Goal: Book appointment/travel/reservation

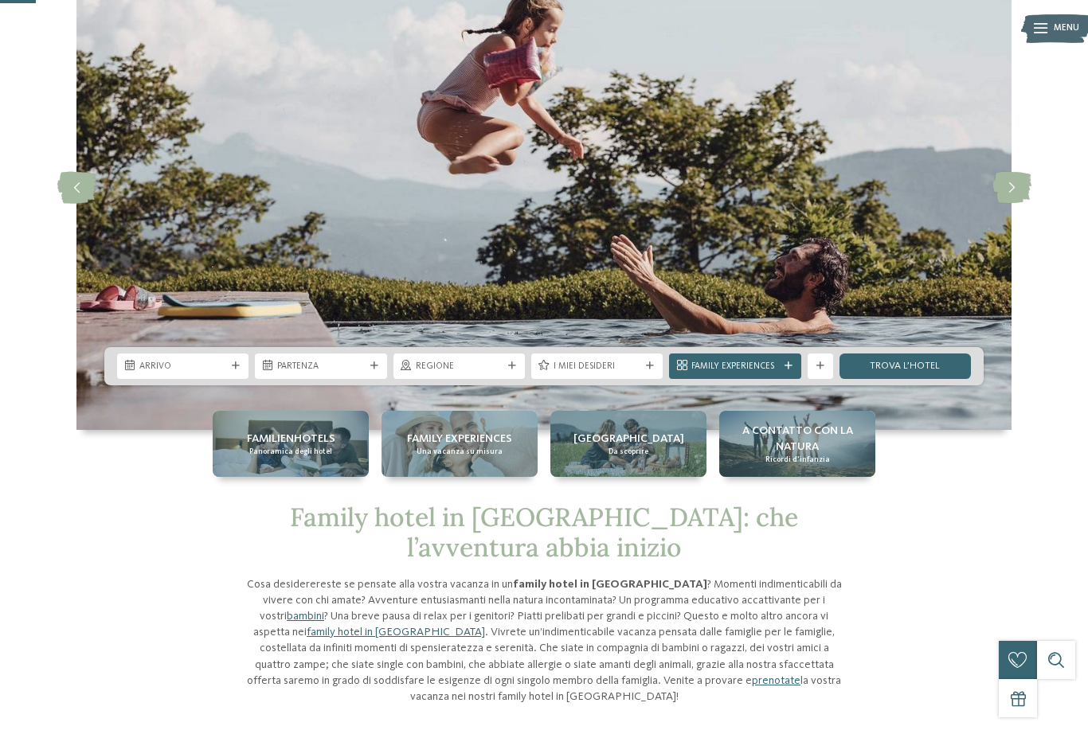
scroll to position [114, 0]
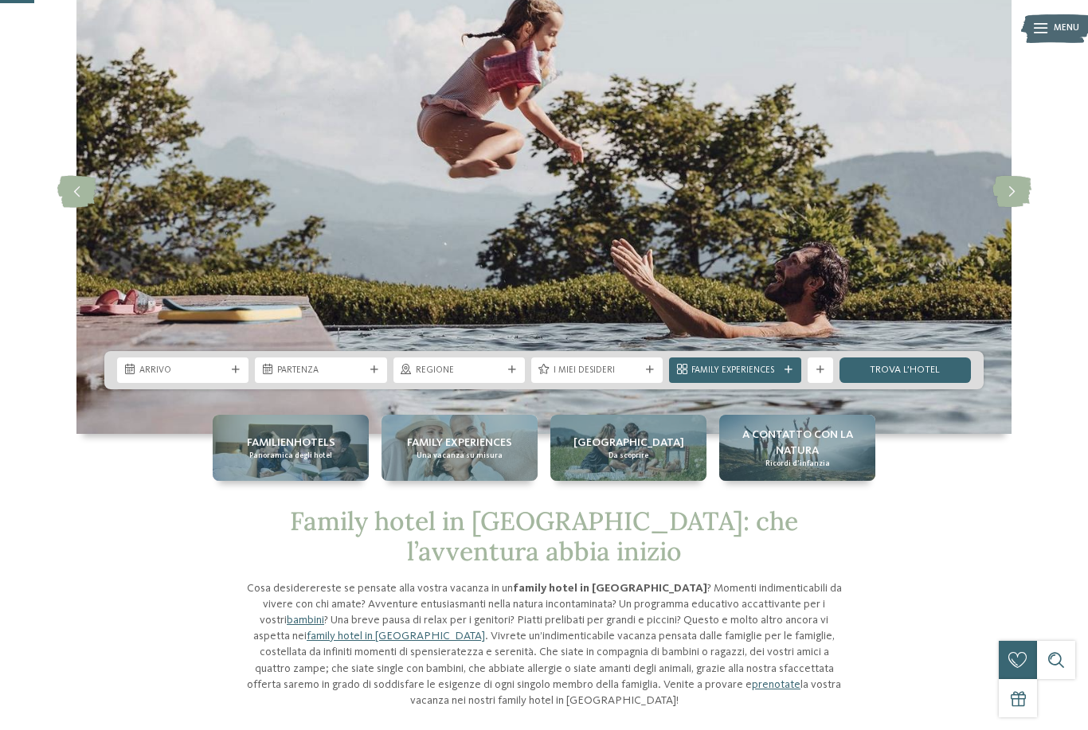
click at [239, 383] on div "Arrivo" at bounding box center [182, 370] width 131 height 25
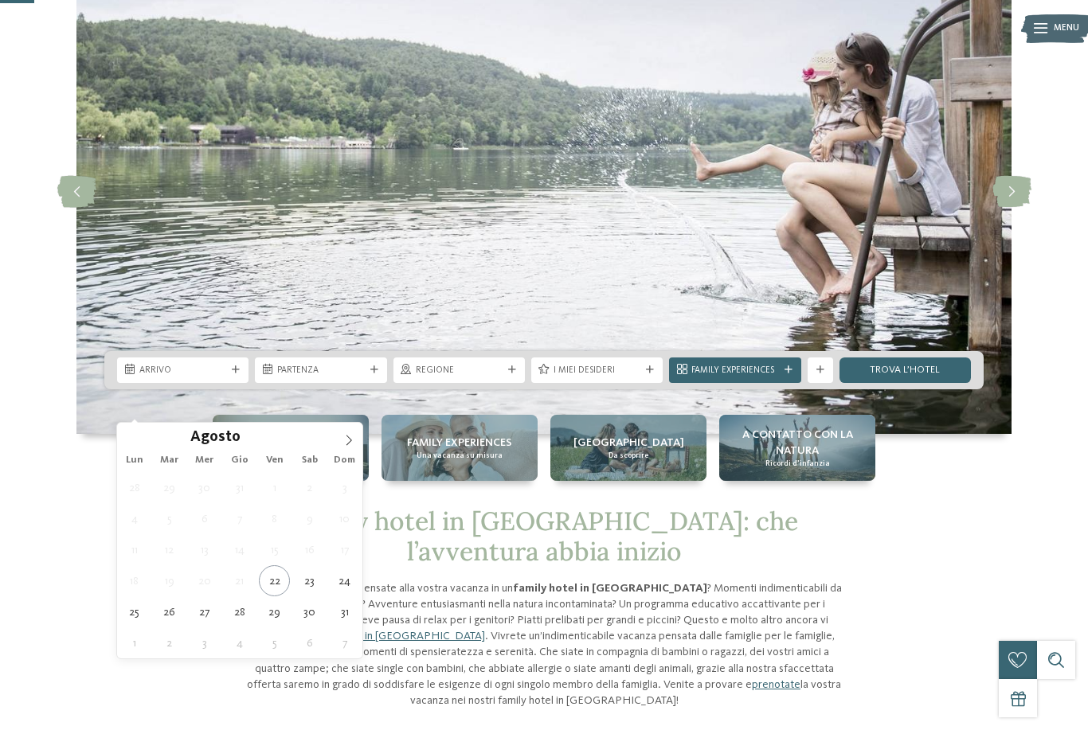
click at [356, 443] on span at bounding box center [348, 436] width 27 height 27
click at [356, 446] on span at bounding box center [348, 436] width 27 height 27
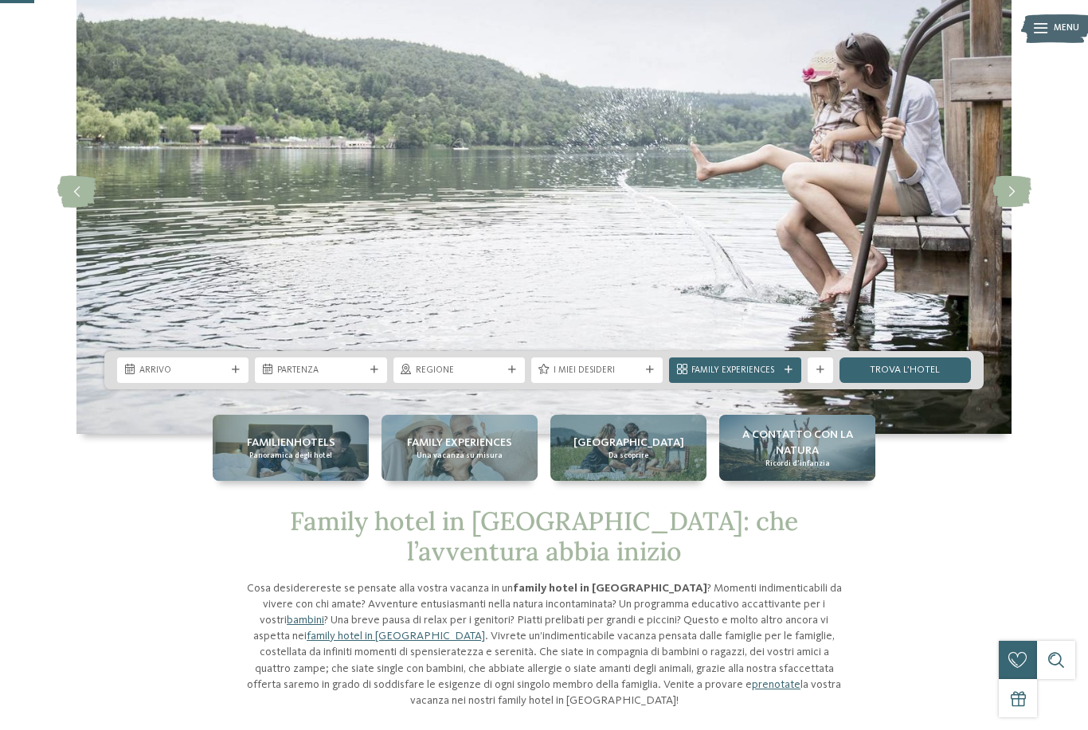
click at [362, 434] on img at bounding box center [543, 192] width 935 height 484
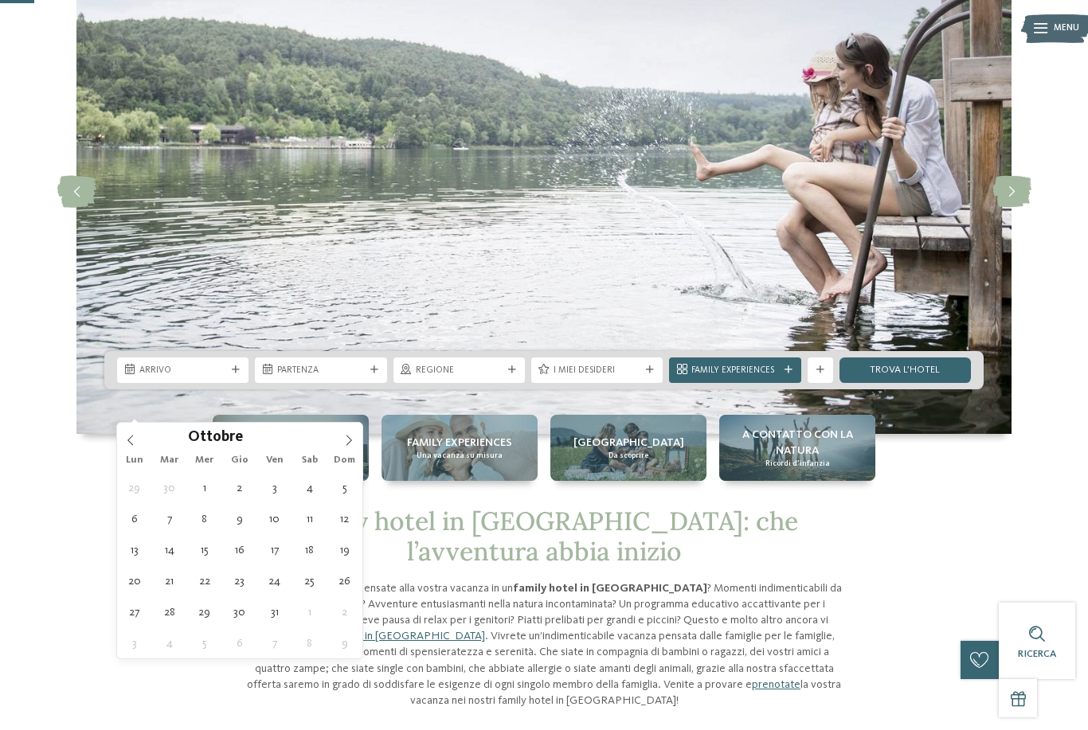
click at [354, 440] on span at bounding box center [348, 436] width 27 height 27
click at [352, 442] on icon at bounding box center [348, 440] width 11 height 11
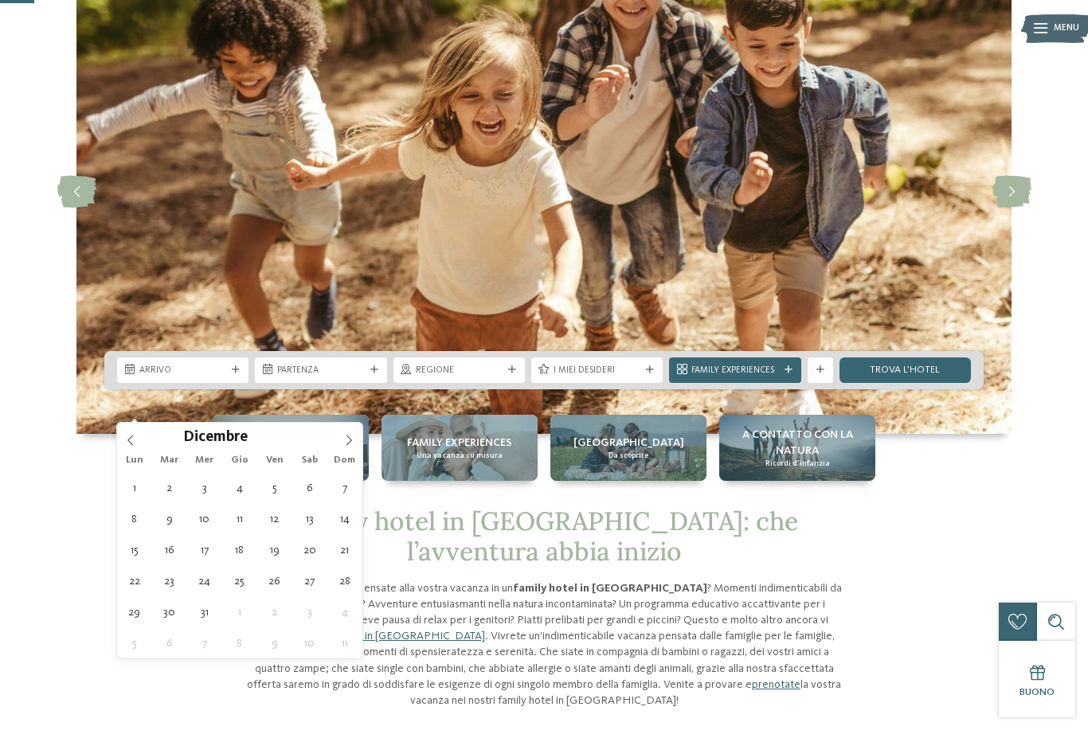
type div "28.12.2025"
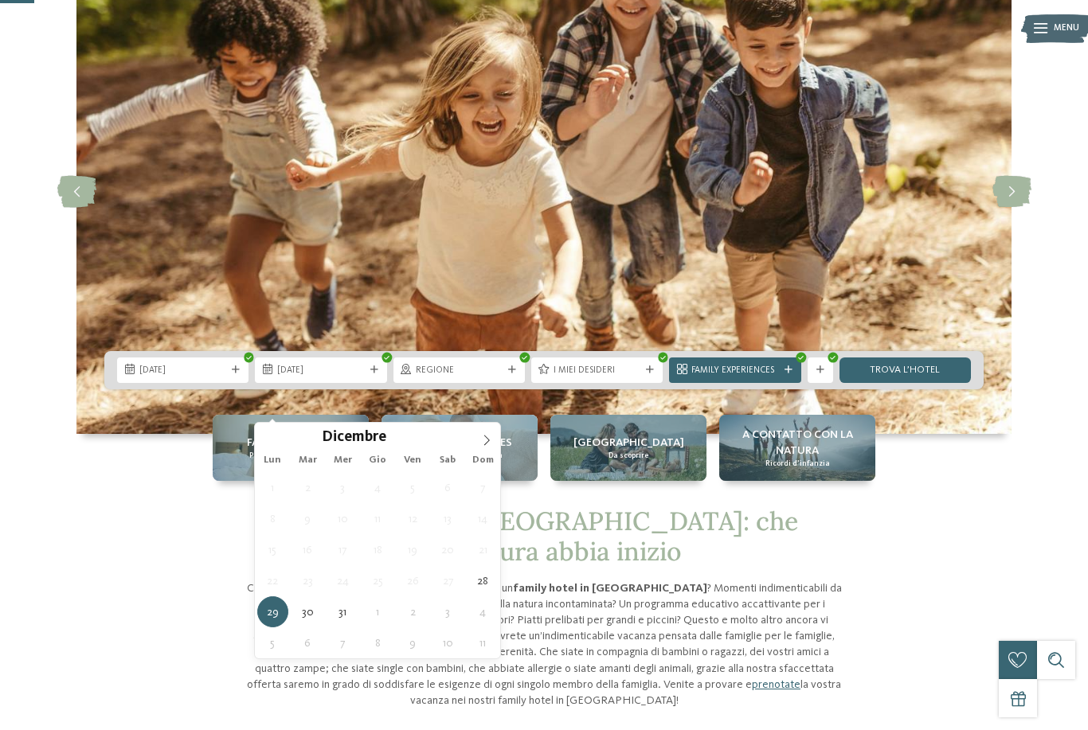
click at [490, 444] on icon at bounding box center [486, 440] width 11 height 11
type input "****"
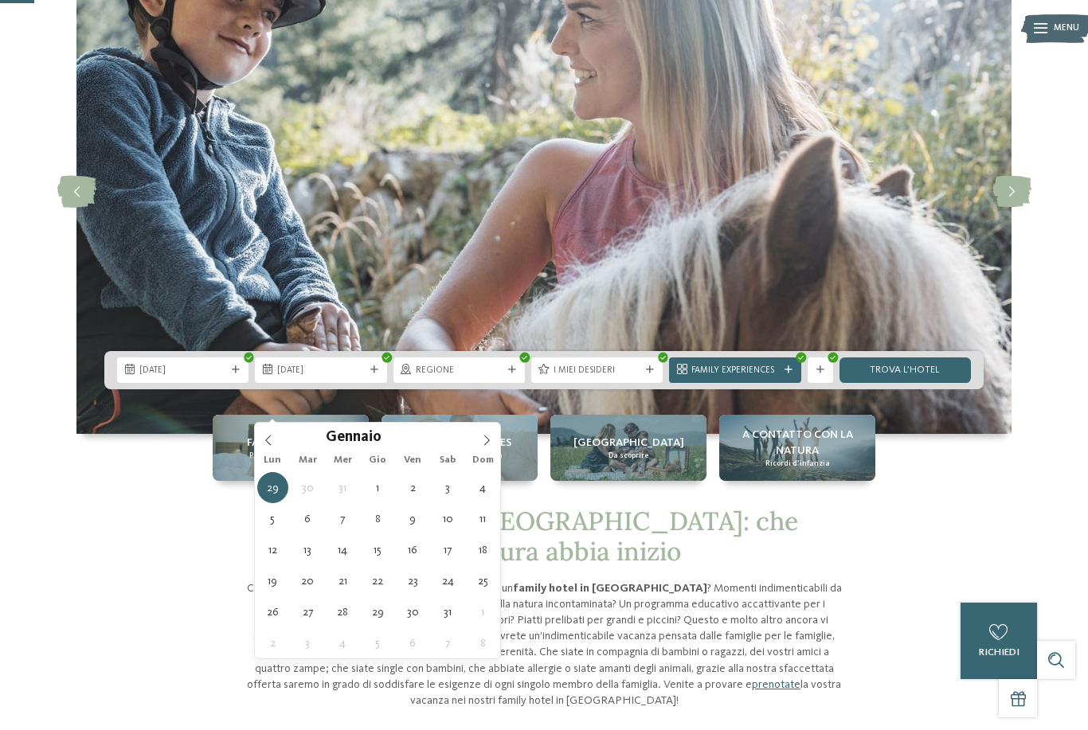
type div "04.01.2026"
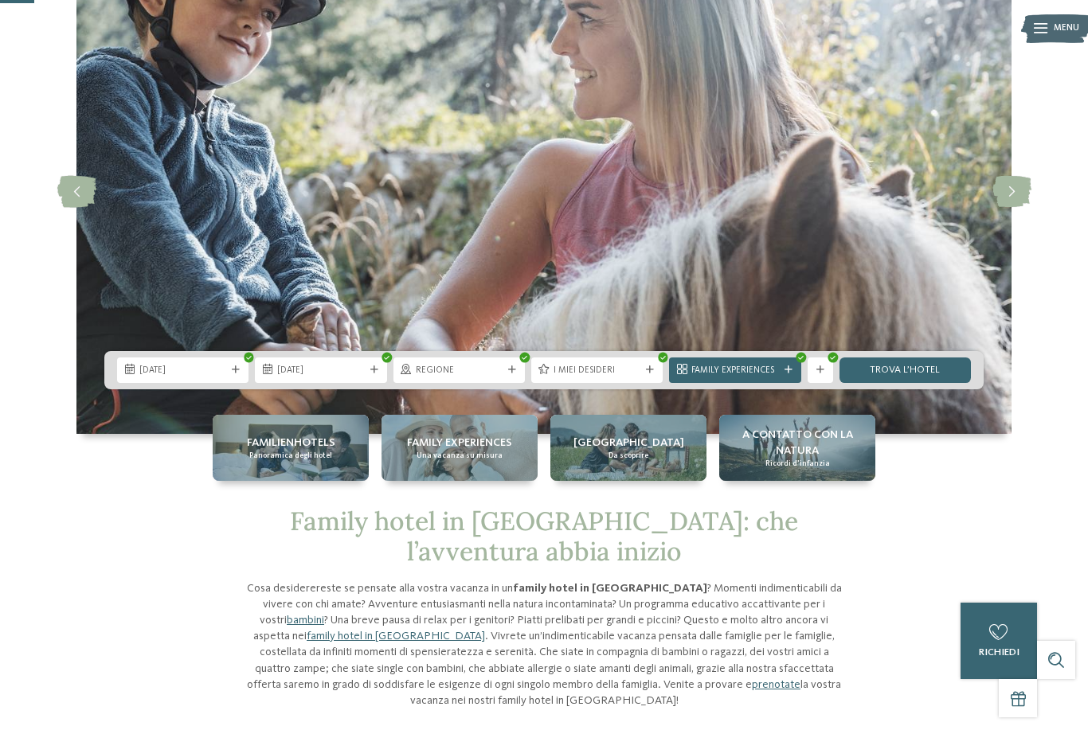
click at [484, 378] on span "Regione" at bounding box center [459, 371] width 87 height 13
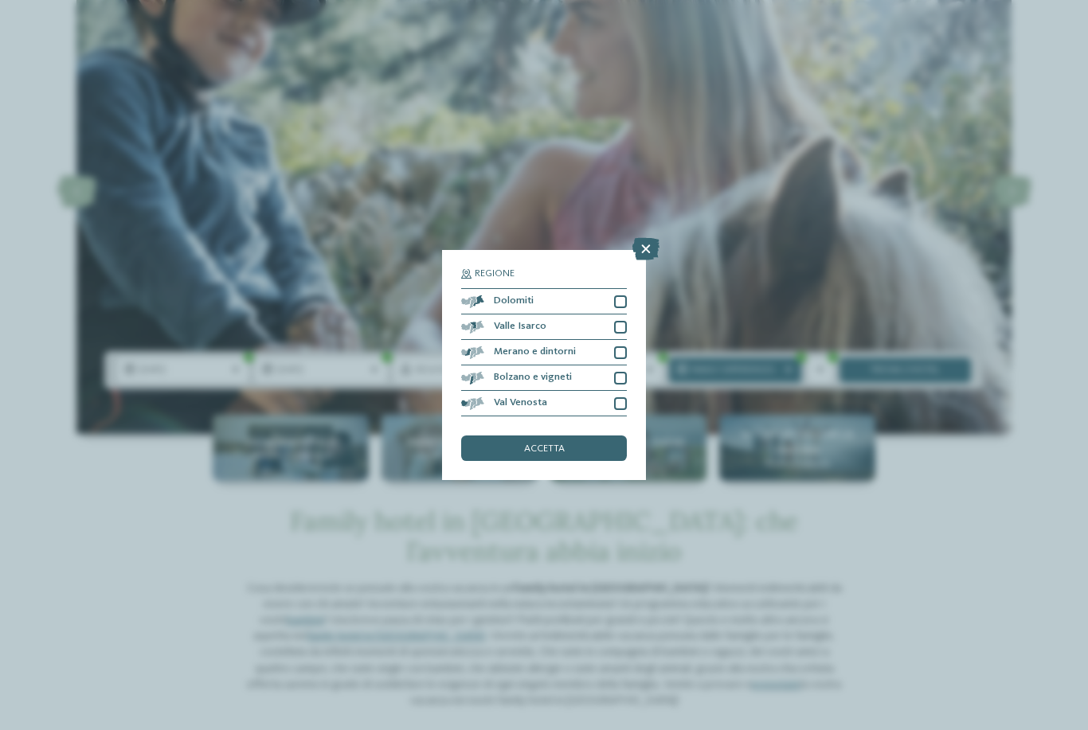
click at [617, 296] on div at bounding box center [620, 302] width 13 height 13
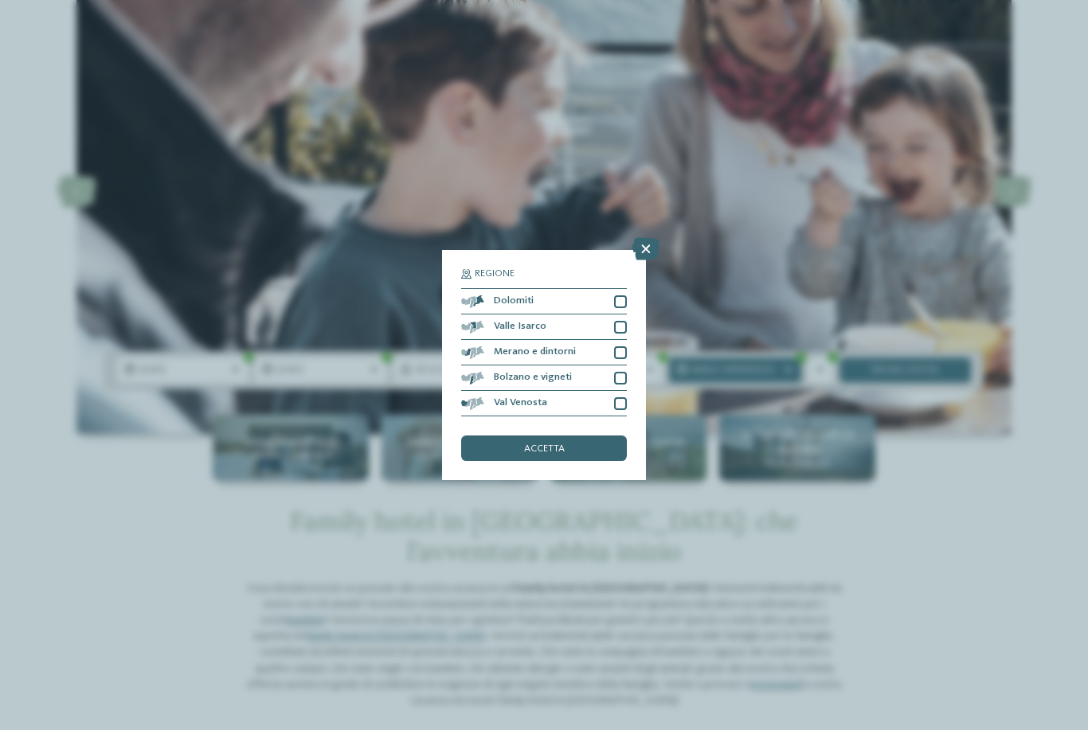
click at [624, 296] on div at bounding box center [620, 302] width 13 height 13
click at [621, 296] on div at bounding box center [620, 302] width 13 height 13
click at [621, 321] on div at bounding box center [620, 327] width 13 height 13
click at [620, 346] on div at bounding box center [620, 352] width 13 height 13
click at [613, 366] on div "Bolzano e vigneti" at bounding box center [544, 378] width 166 height 25
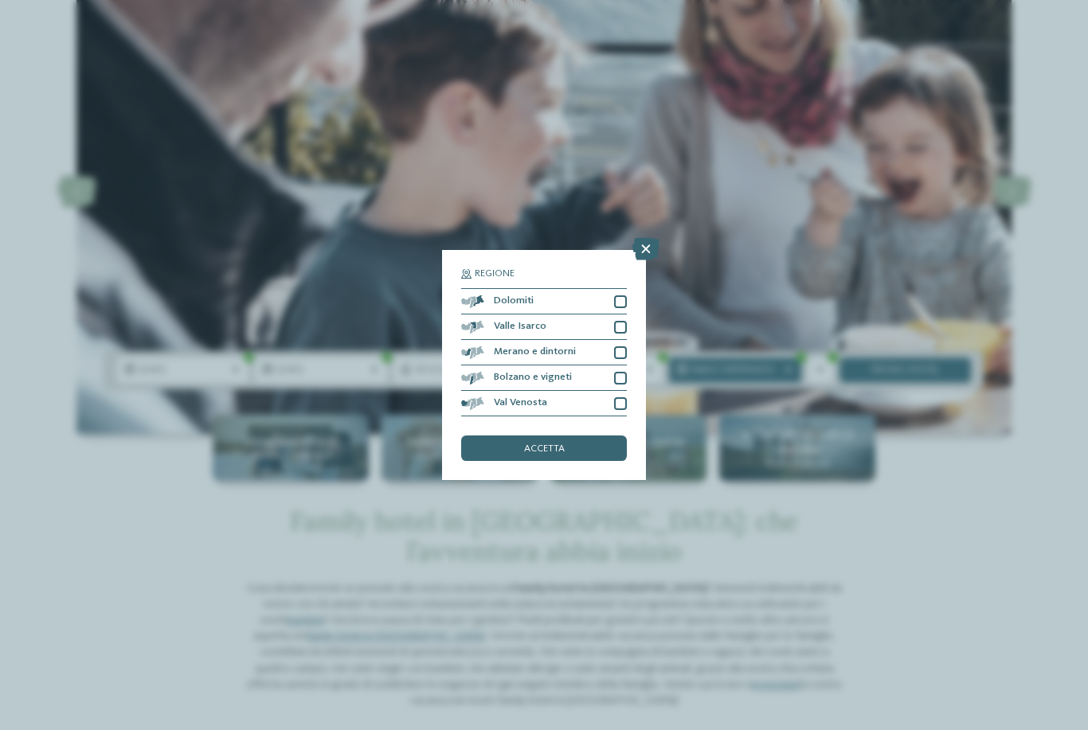
click at [599, 391] on div "Val Venosta" at bounding box center [544, 403] width 166 height 25
click at [565, 289] on div "Dolomiti" at bounding box center [544, 301] width 166 height 25
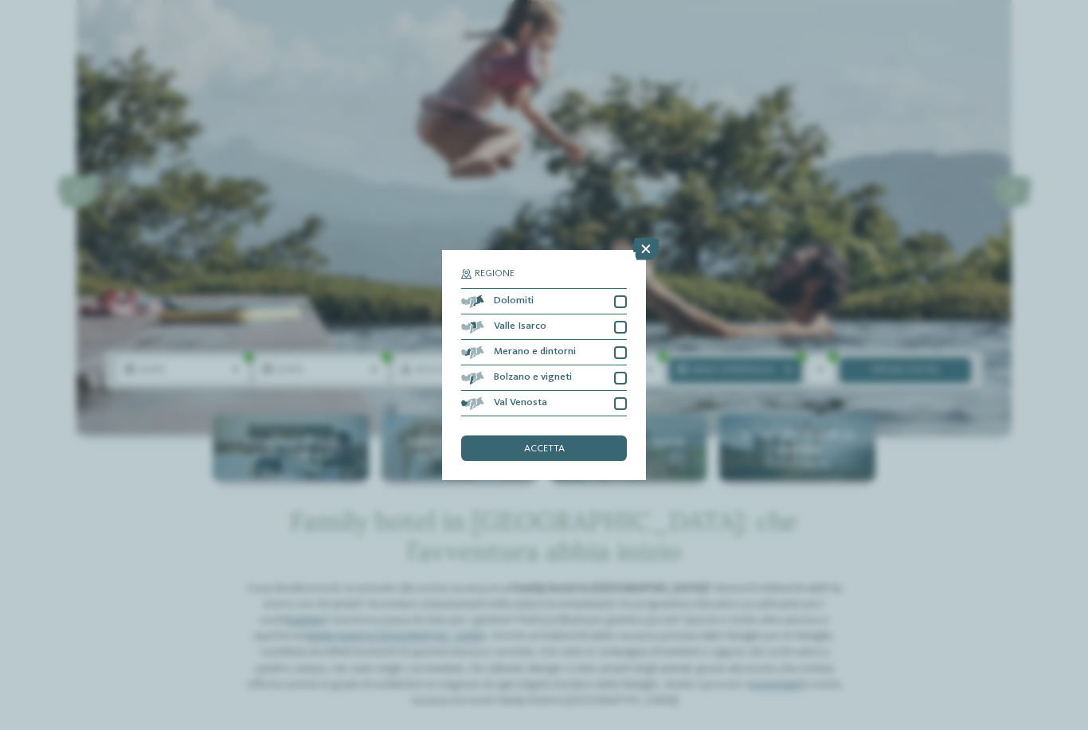
click at [624, 296] on div at bounding box center [620, 302] width 13 height 13
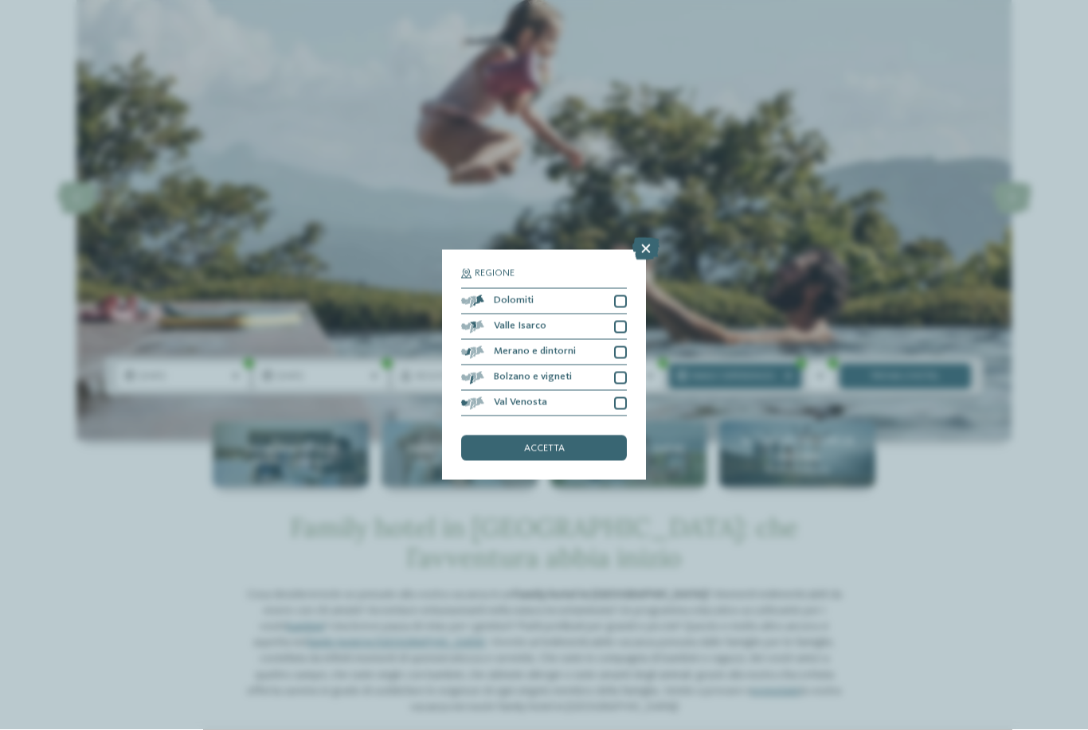
scroll to position [105, 0]
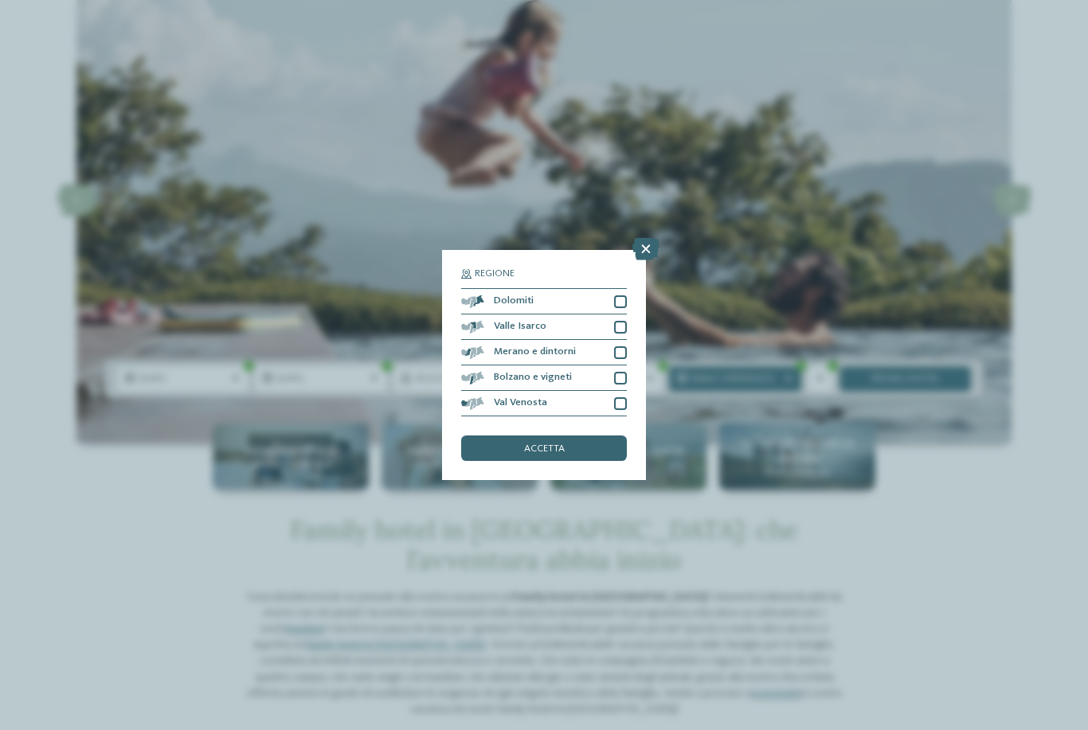
click at [626, 296] on div at bounding box center [620, 302] width 13 height 13
click at [623, 296] on div at bounding box center [620, 302] width 13 height 13
click at [548, 269] on h5 "Regione" at bounding box center [544, 274] width 166 height 10
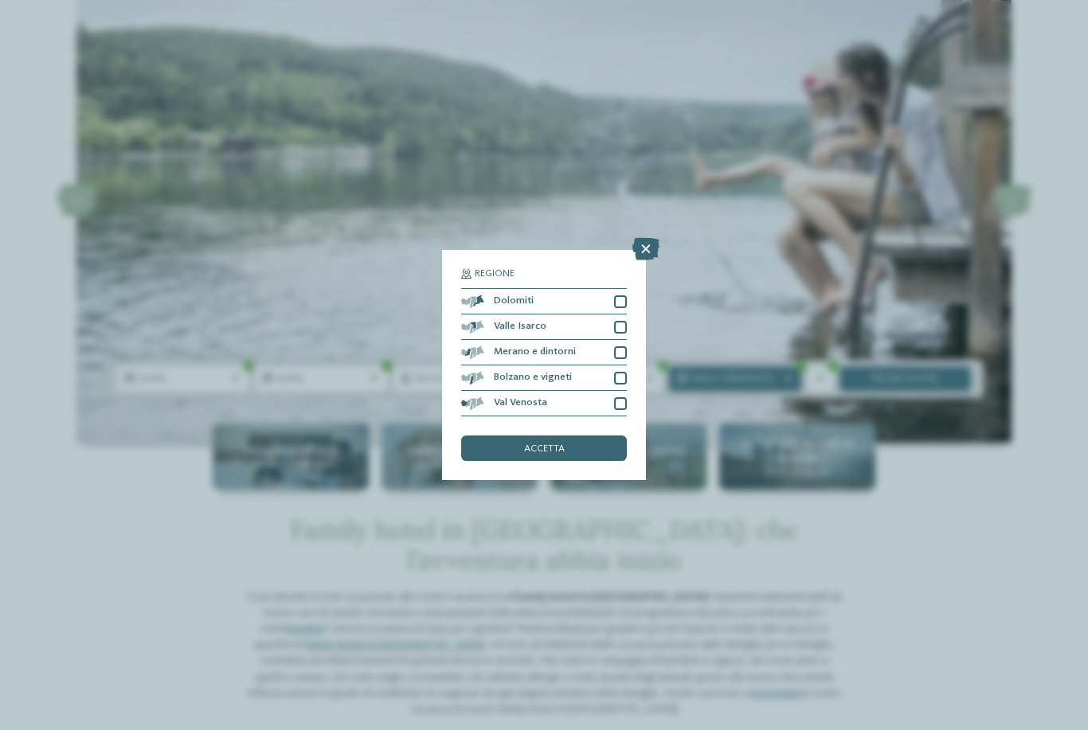
click at [577, 436] on div "accetta" at bounding box center [544, 448] width 166 height 25
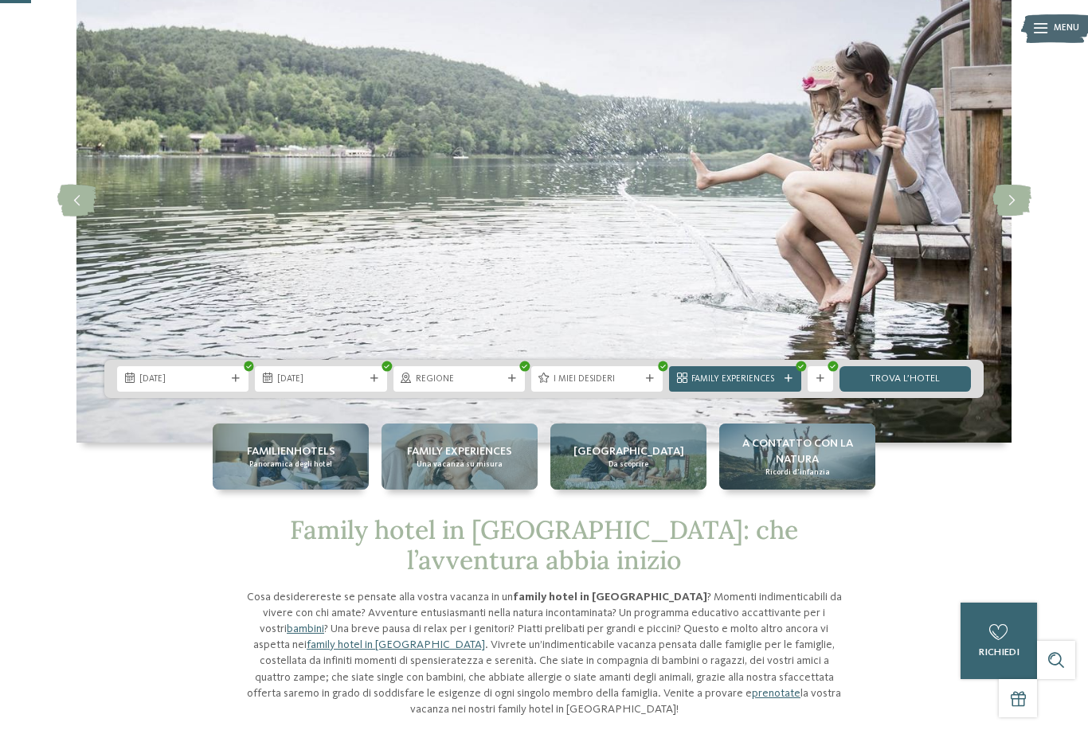
click at [616, 386] on span "I miei desideri" at bounding box center [597, 380] width 87 height 13
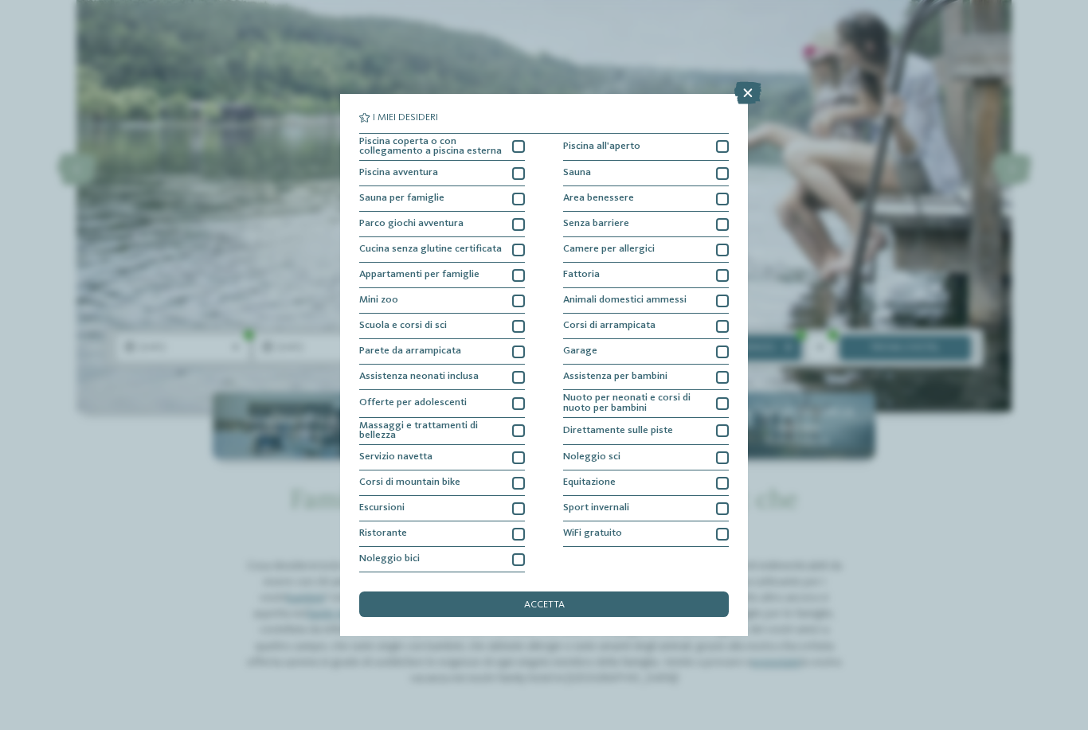
scroll to position [0, 0]
click at [511, 134] on div "Piscina coperta o con collegamento a piscina esterna" at bounding box center [442, 148] width 166 height 28
click at [517, 134] on div "Piscina coperta o con collegamento a piscina esterna" at bounding box center [442, 148] width 166 height 28
click at [554, 601] on span "accetta" at bounding box center [544, 606] width 41 height 10
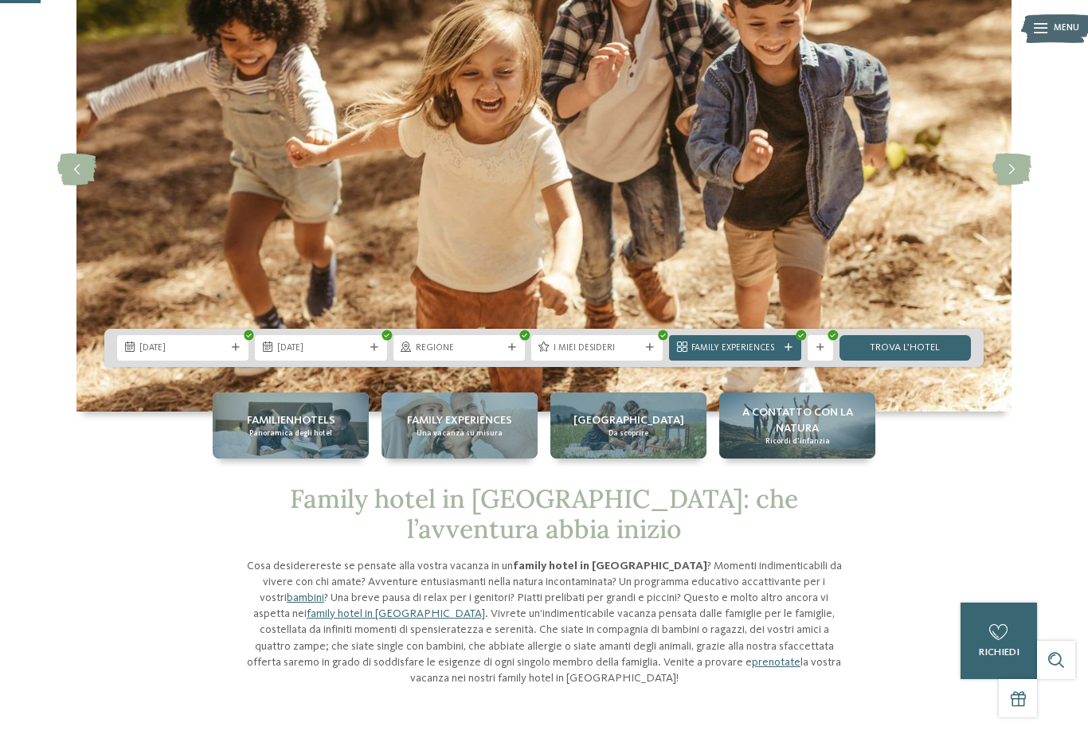
click at [765, 355] on span "Family Experiences" at bounding box center [734, 349] width 87 height 13
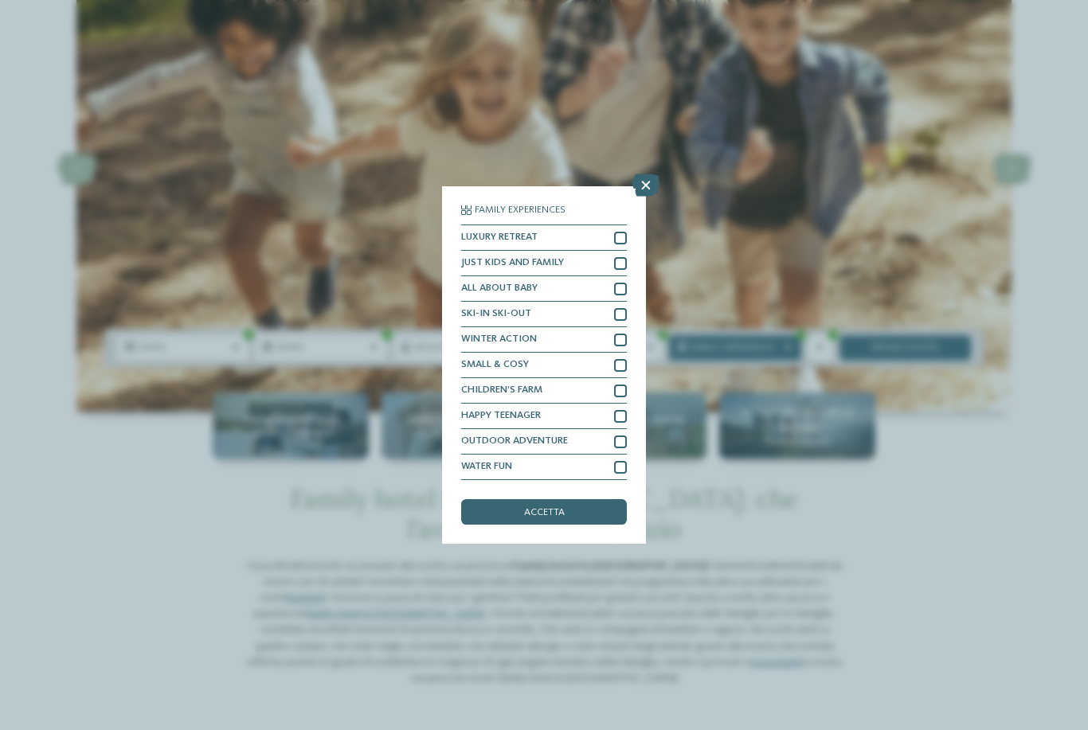
click at [641, 174] on icon at bounding box center [645, 185] width 27 height 22
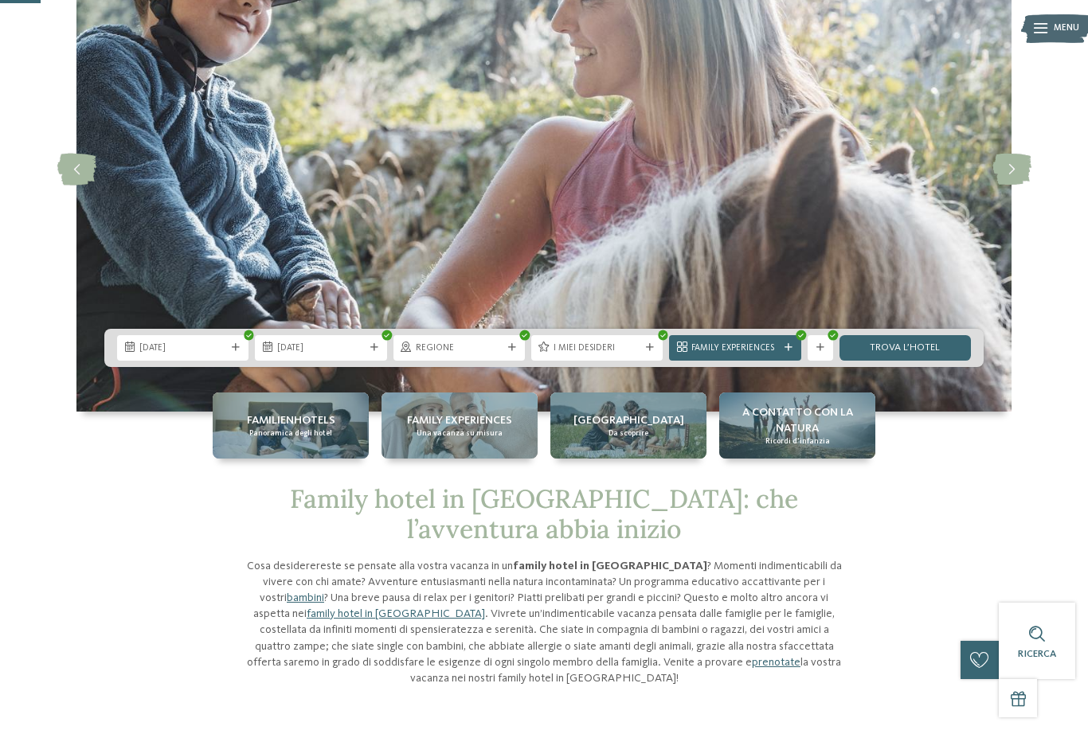
click at [906, 361] on link "trova l’hotel" at bounding box center [905, 347] width 131 height 25
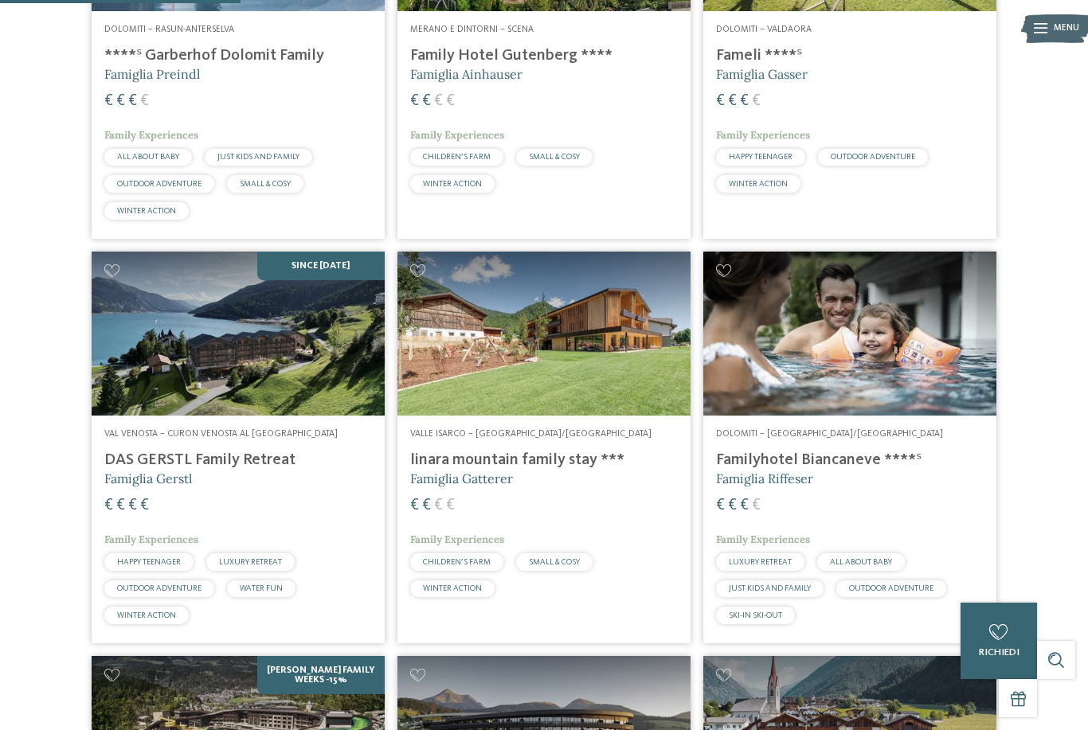
scroll to position [640, 0]
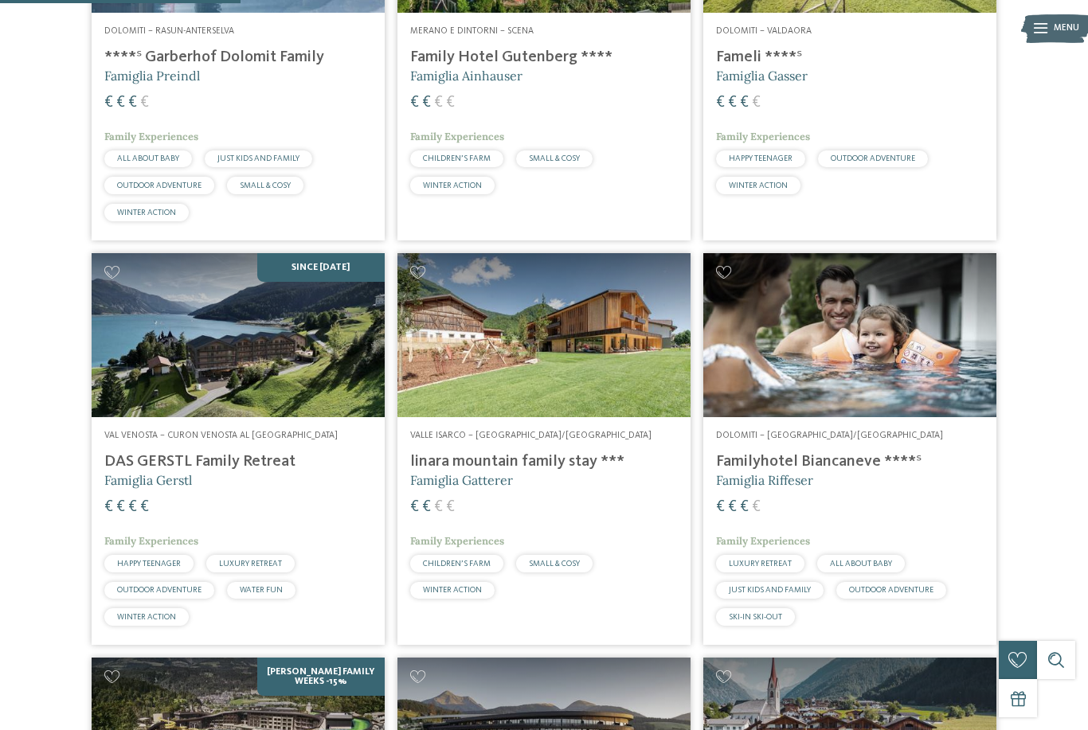
click at [495, 463] on h4 "linara mountain family stay ***" at bounding box center [544, 461] width 268 height 19
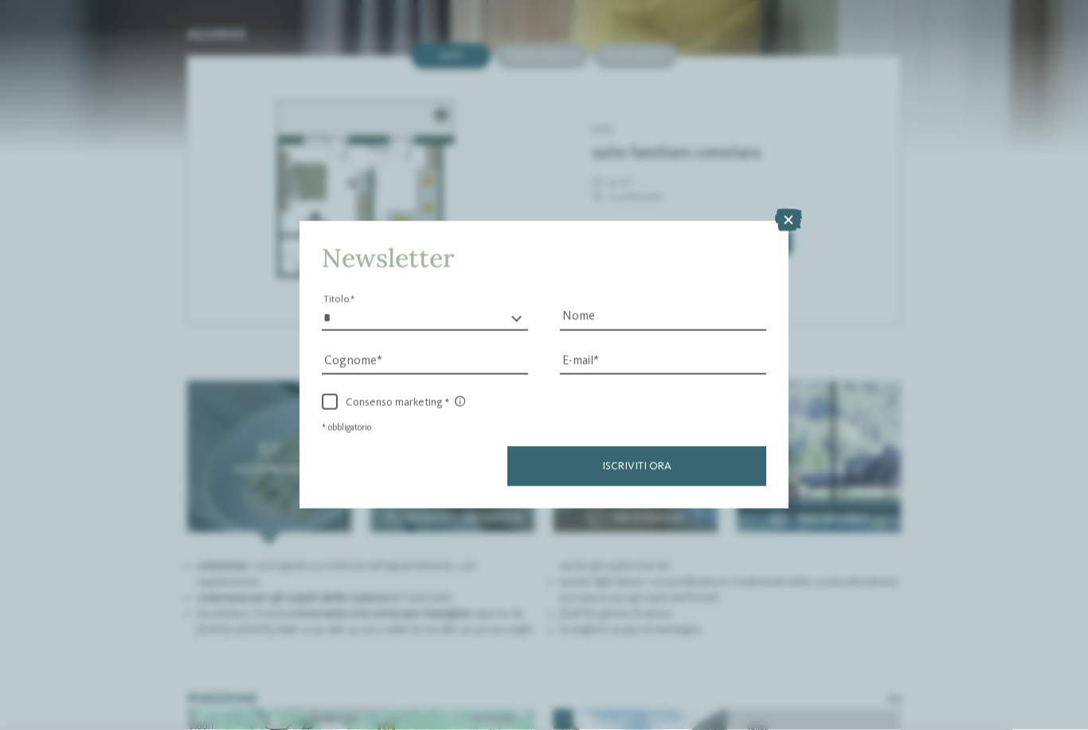
scroll to position [1443, 0]
click at [777, 209] on icon at bounding box center [788, 220] width 27 height 22
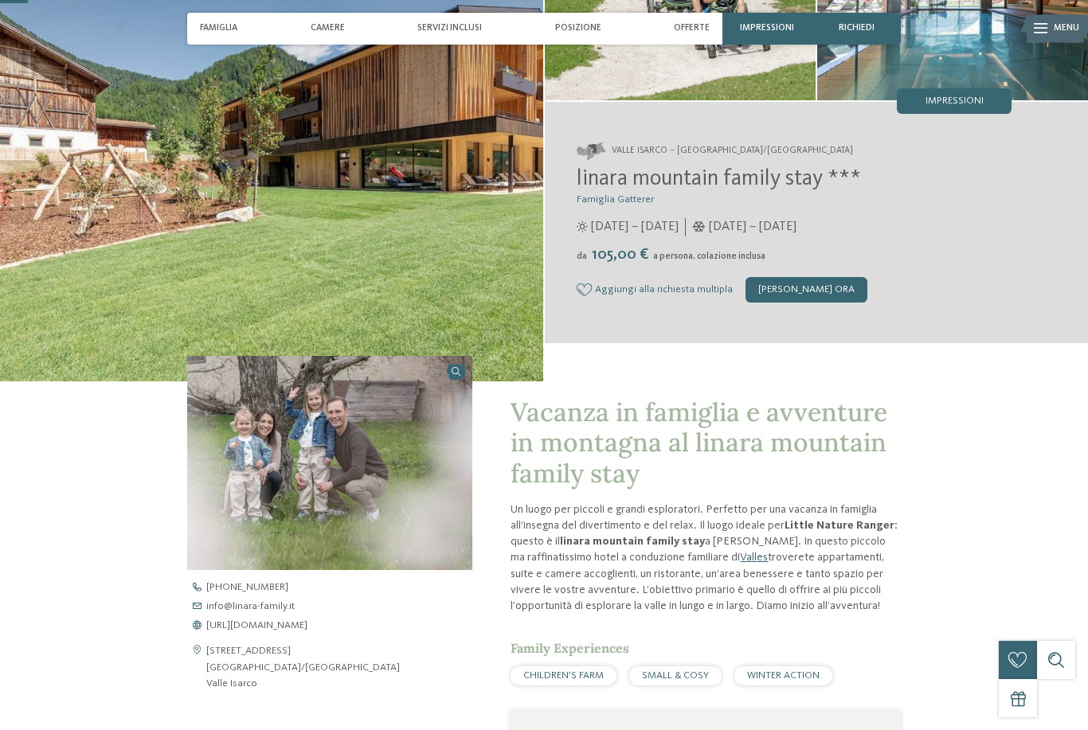
scroll to position [0, 0]
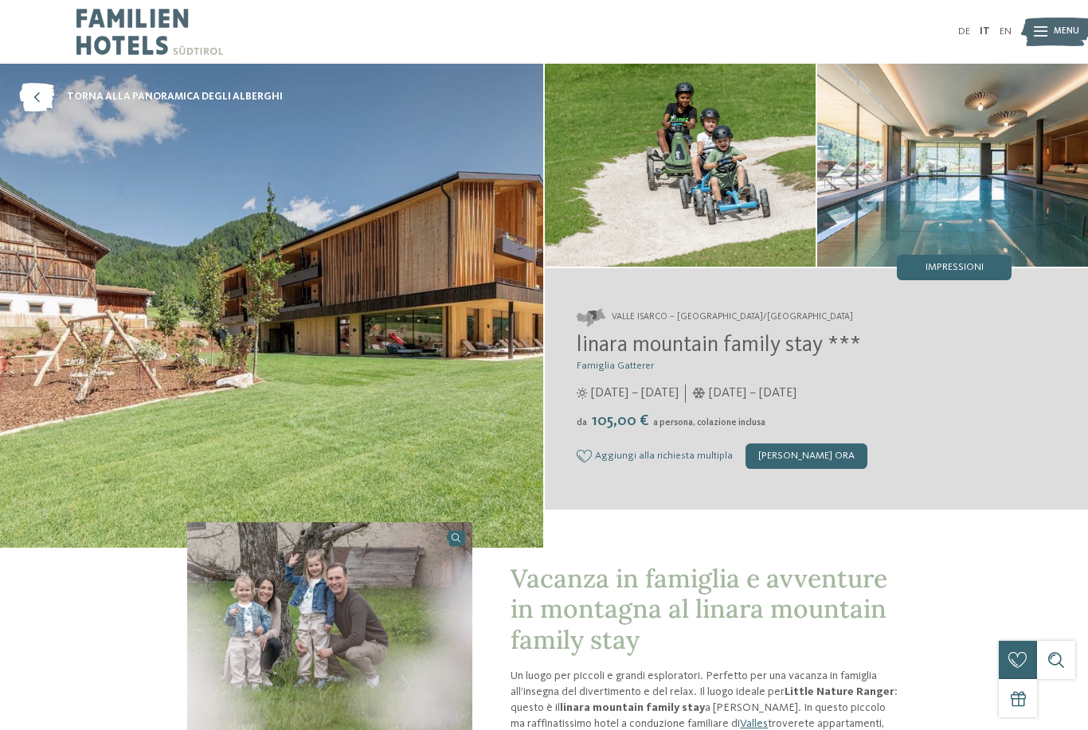
click at [57, 103] on link "torna alla panoramica degli alberghi" at bounding box center [151, 97] width 264 height 29
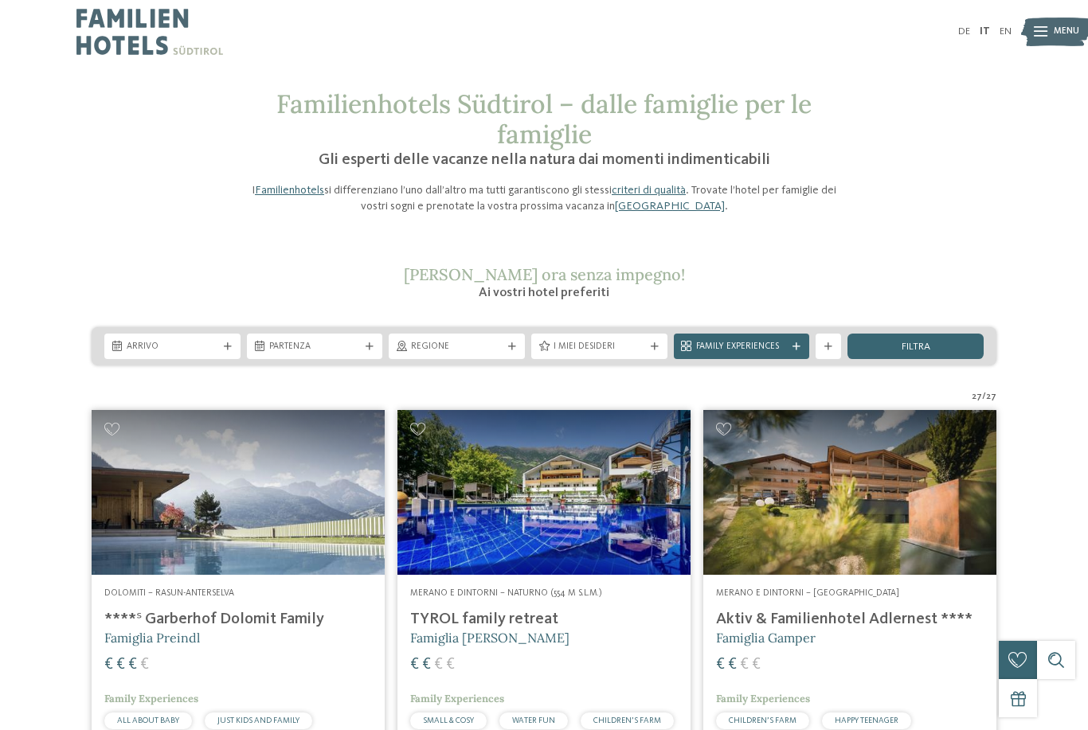
click at [855, 621] on h4 "Aktiv & Familienhotel Adlernest ****" at bounding box center [850, 619] width 268 height 19
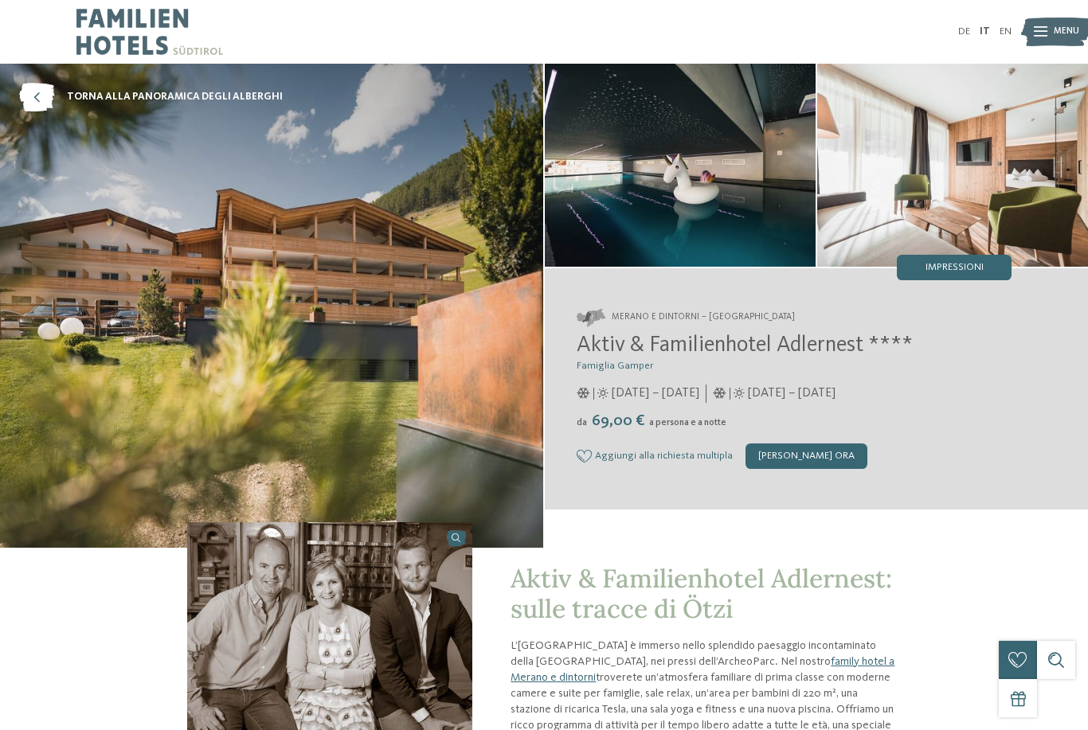
click at [100, 99] on span "torna alla panoramica degli alberghi" at bounding box center [175, 97] width 216 height 14
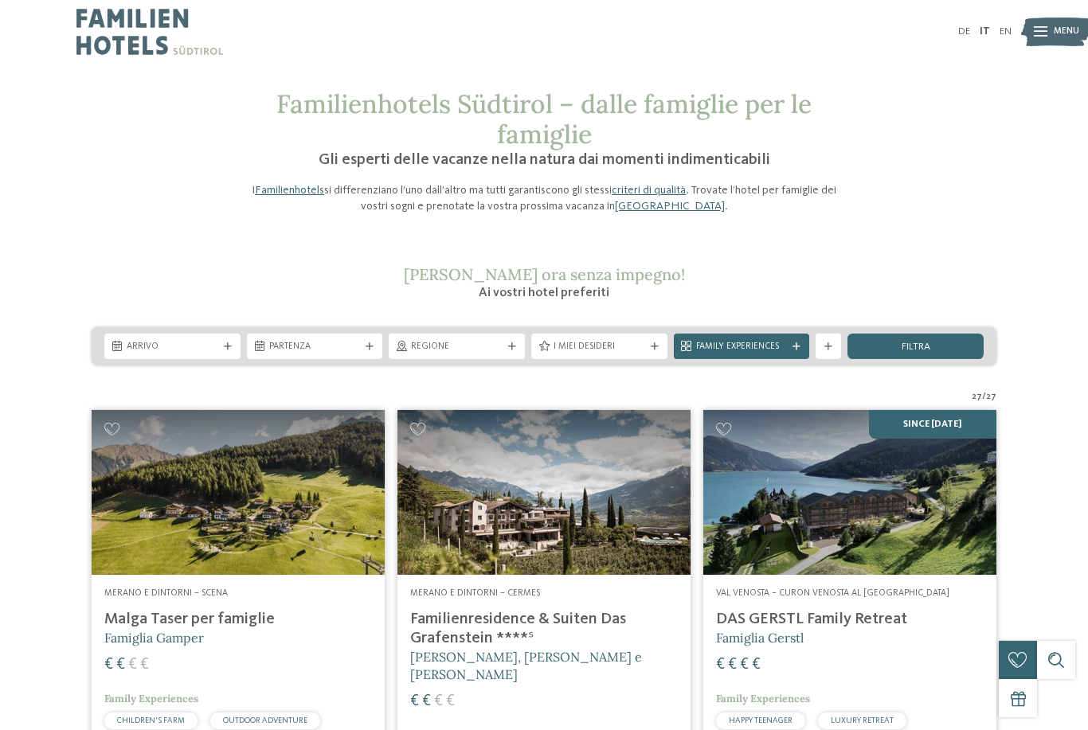
click at [939, 343] on div "filtra" at bounding box center [916, 346] width 136 height 25
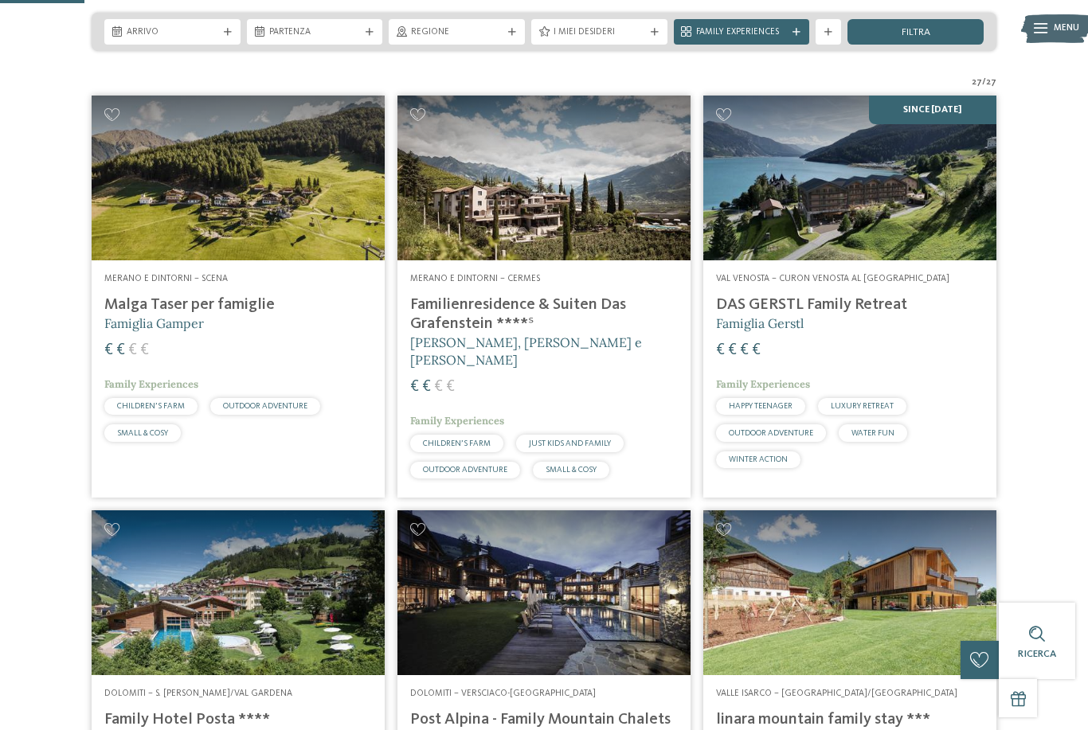
click at [108, 349] on span "€" at bounding box center [108, 351] width 9 height 16
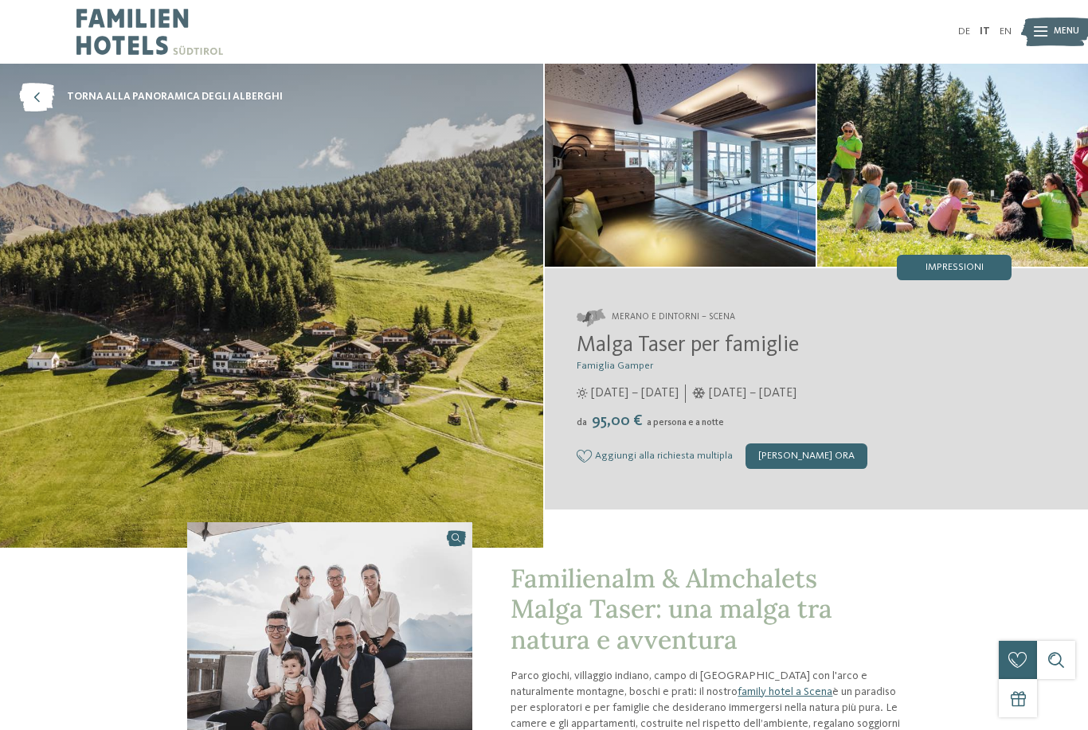
click at [115, 96] on span "torna alla panoramica degli alberghi" at bounding box center [175, 97] width 216 height 14
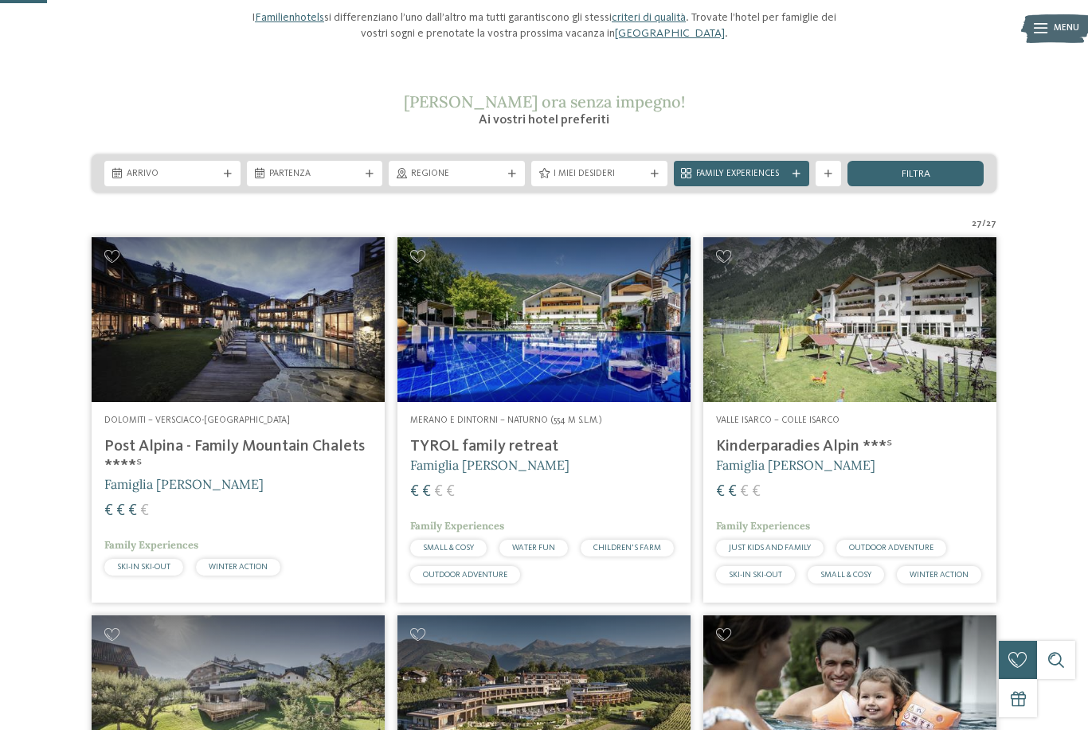
scroll to position [174, 0]
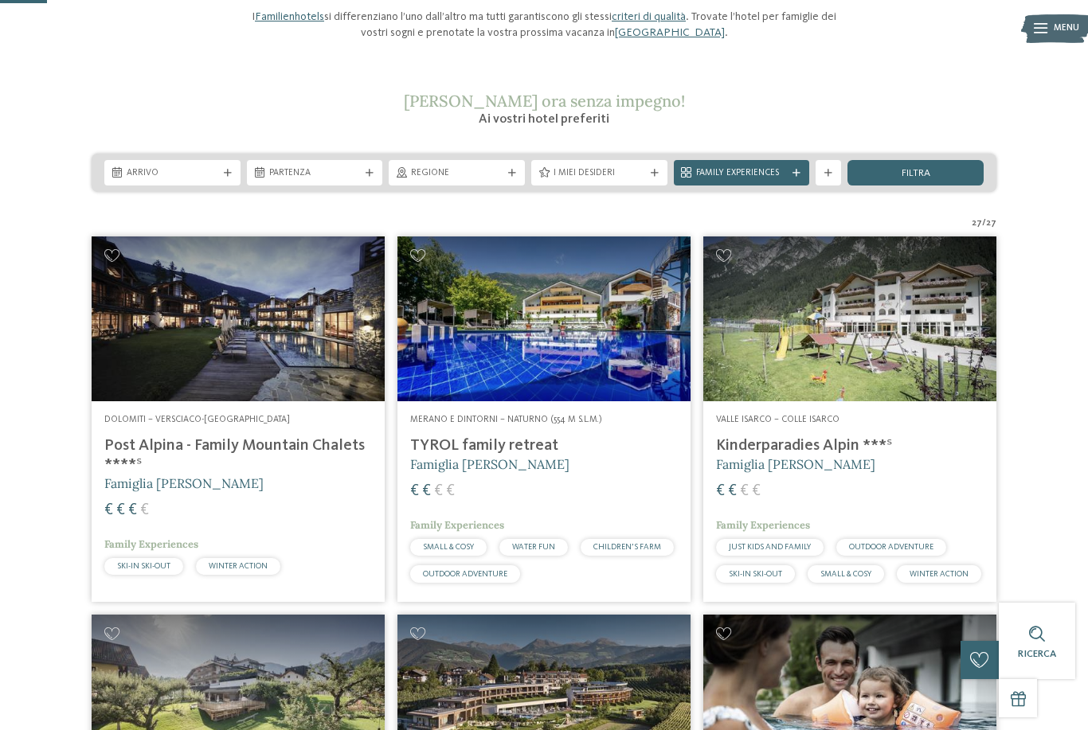
click at [425, 445] on h4 "TYROL family retreat" at bounding box center [544, 445] width 268 height 19
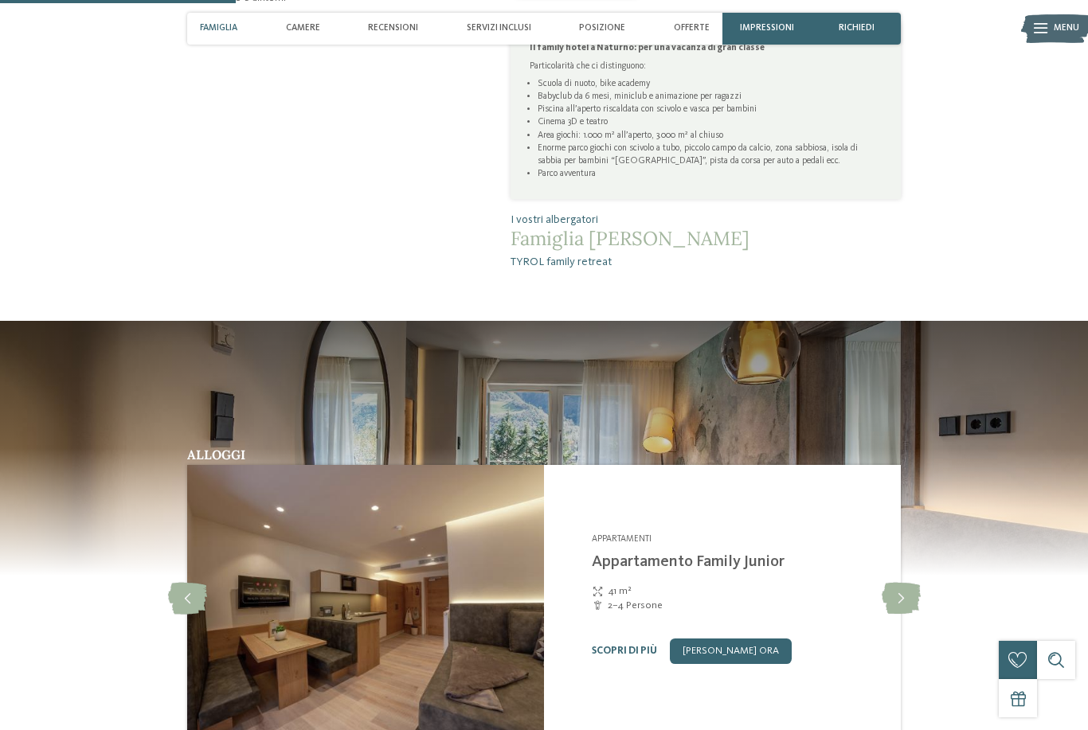
scroll to position [851, 0]
click at [898, 616] on icon at bounding box center [901, 600] width 39 height 32
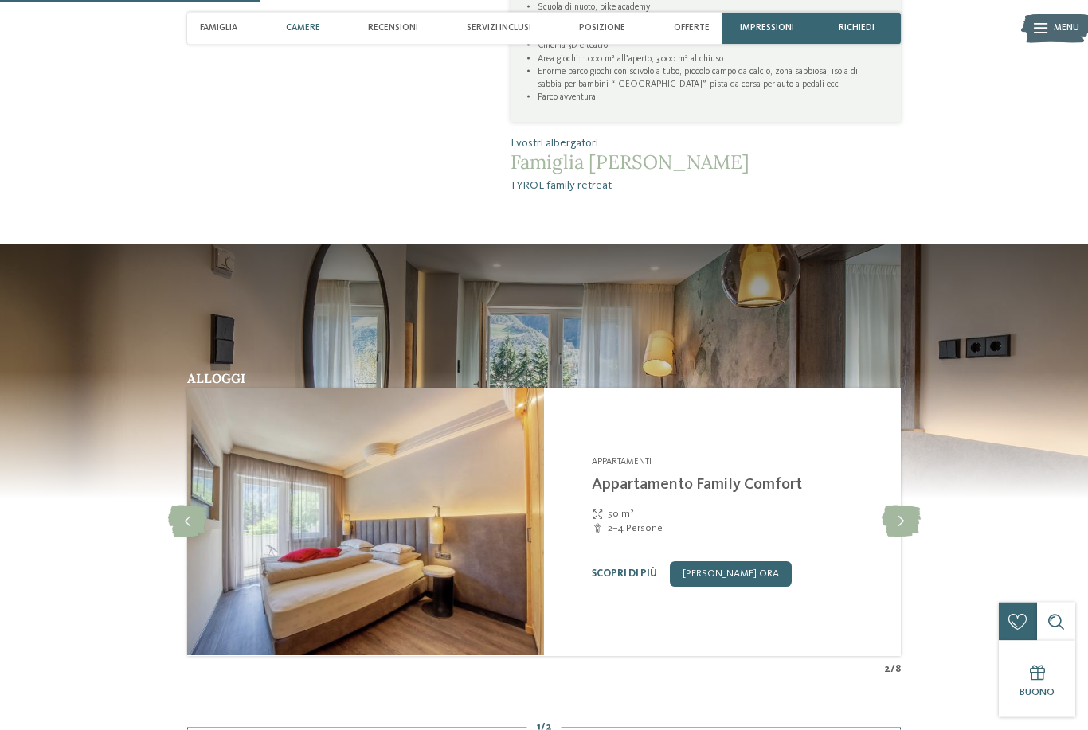
scroll to position [931, 0]
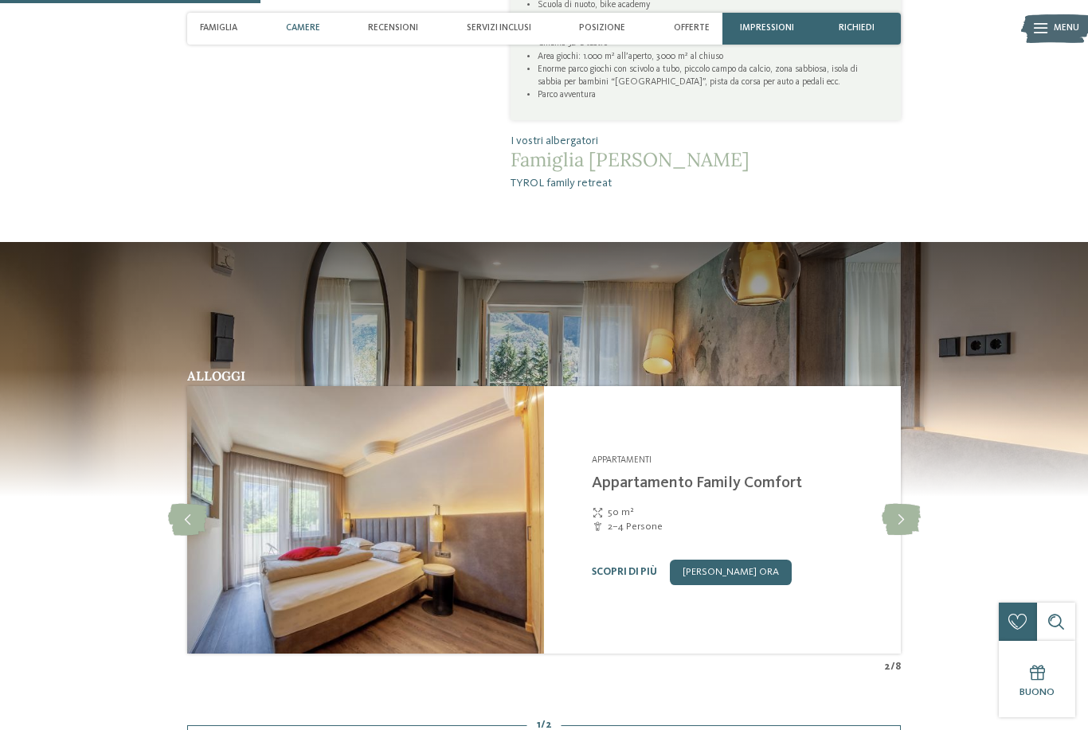
click at [893, 536] on icon at bounding box center [901, 520] width 39 height 32
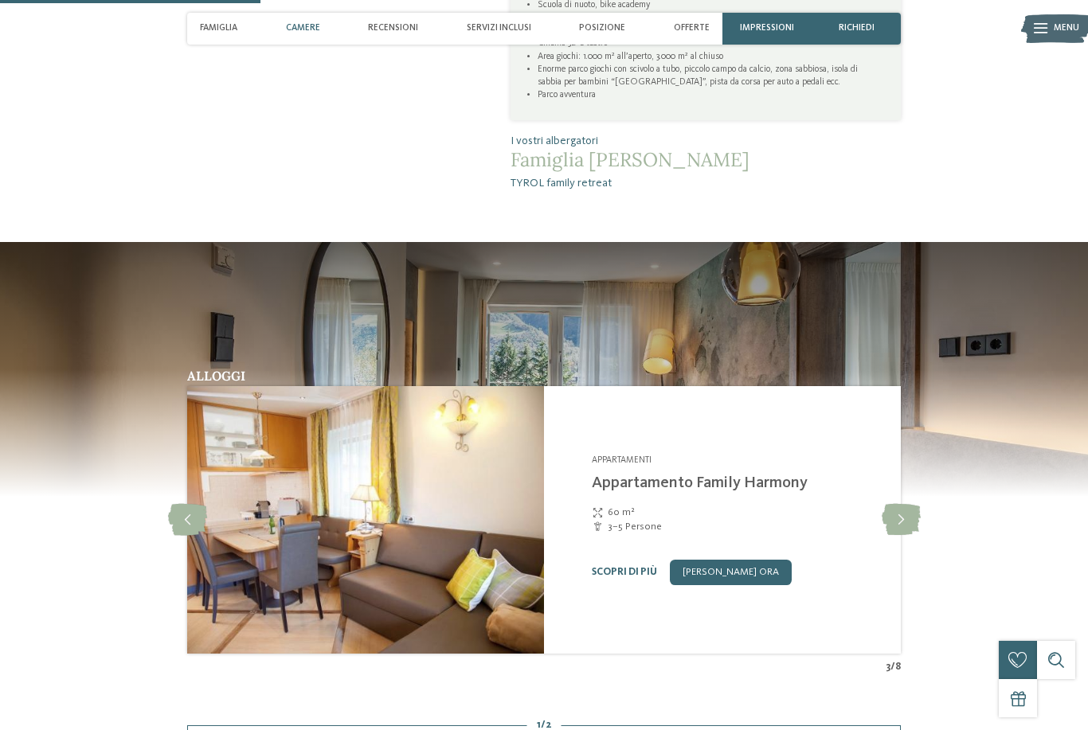
click at [897, 536] on icon at bounding box center [901, 520] width 39 height 32
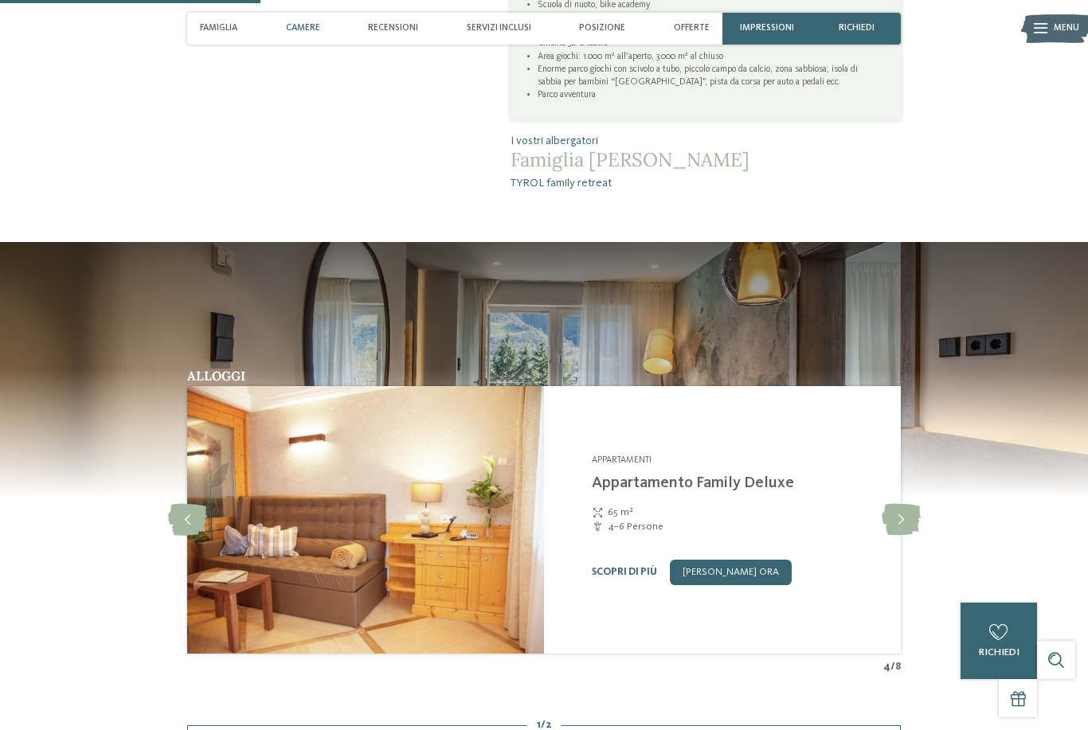
click at [902, 536] on icon at bounding box center [901, 520] width 39 height 32
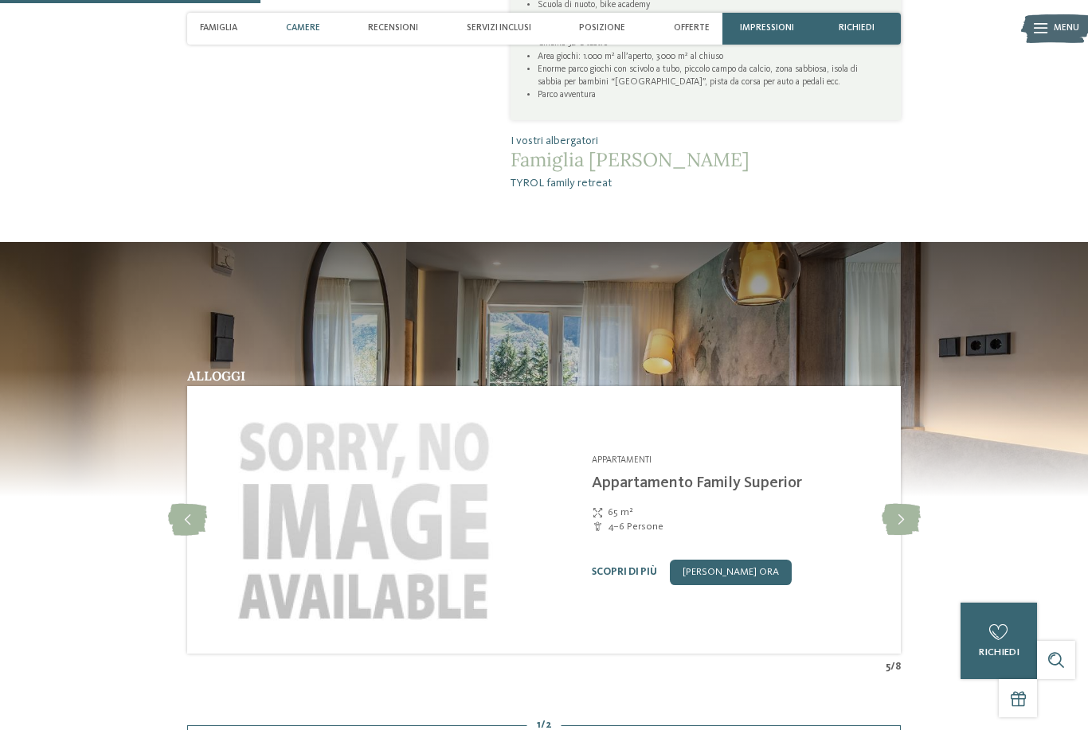
click at [897, 536] on icon at bounding box center [901, 520] width 39 height 32
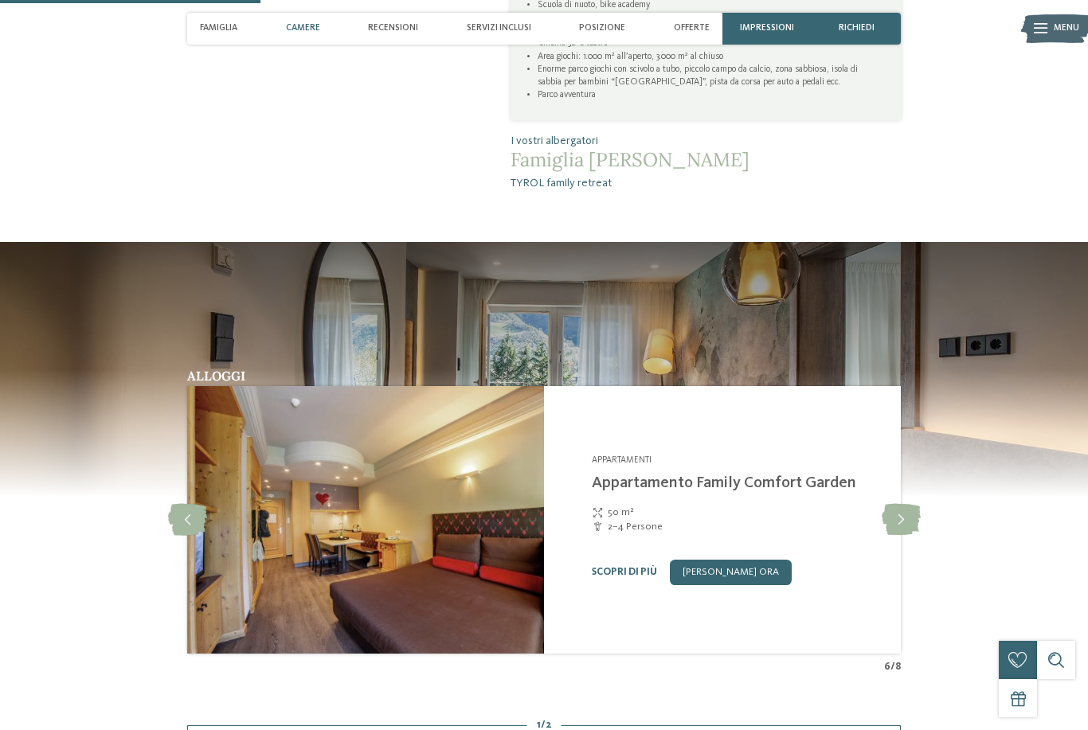
click at [898, 536] on icon at bounding box center [901, 520] width 39 height 32
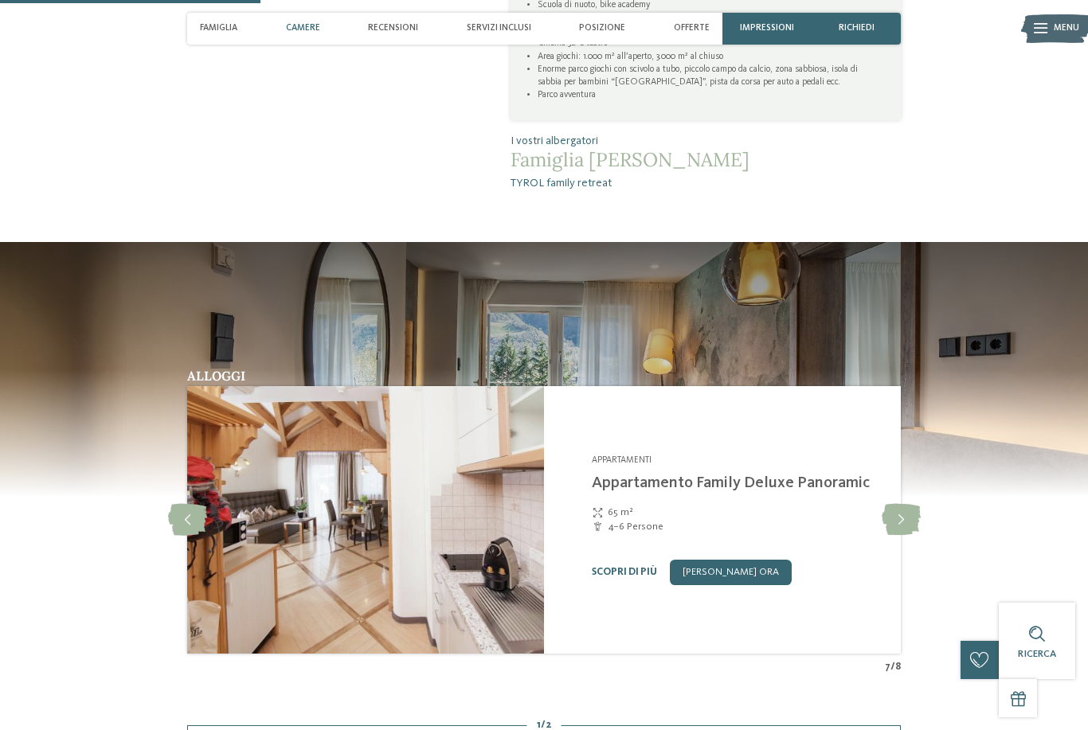
click at [898, 536] on icon at bounding box center [901, 520] width 39 height 32
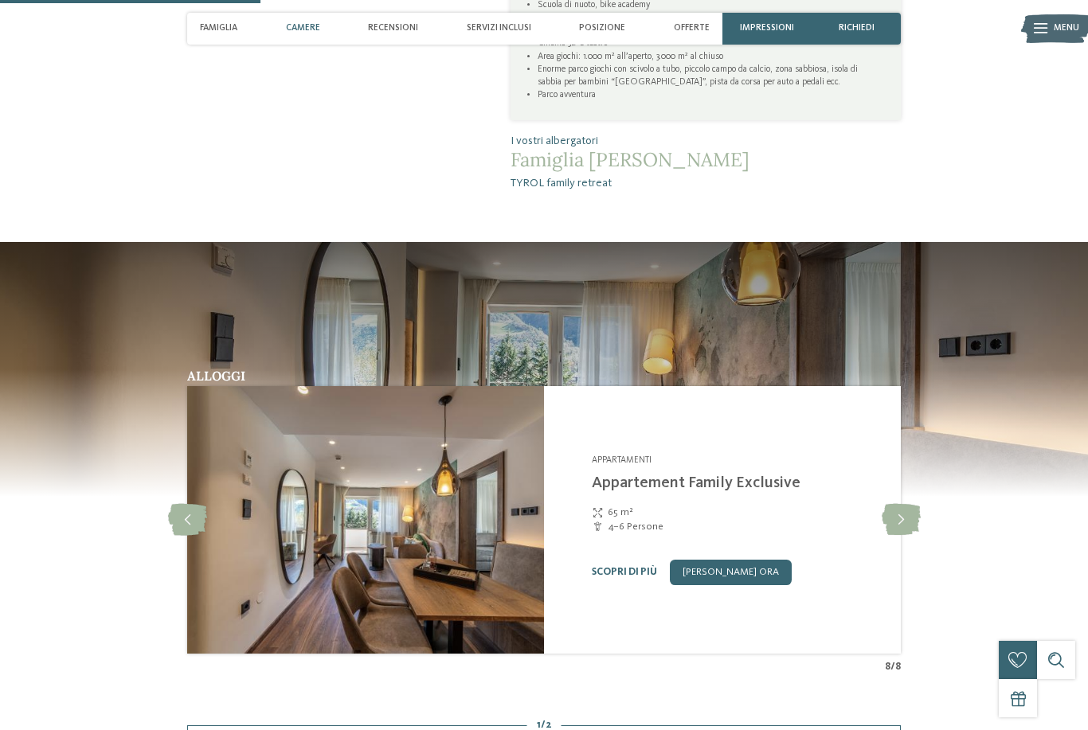
click at [907, 536] on icon at bounding box center [901, 520] width 39 height 32
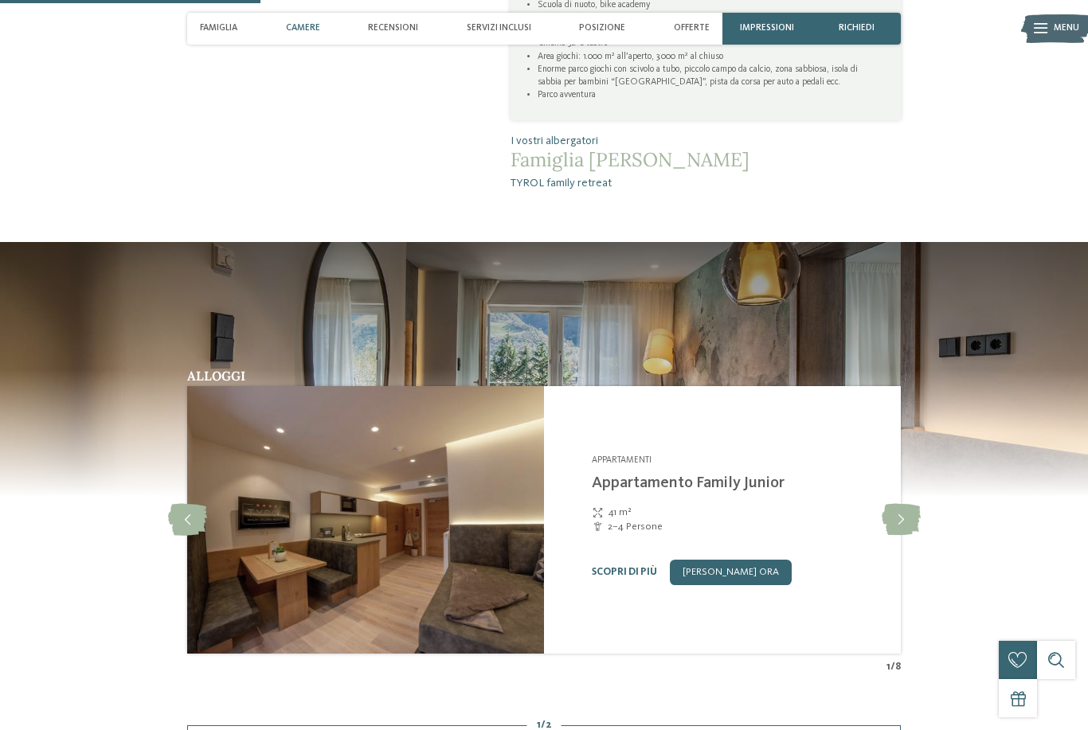
click at [898, 536] on icon at bounding box center [901, 520] width 39 height 32
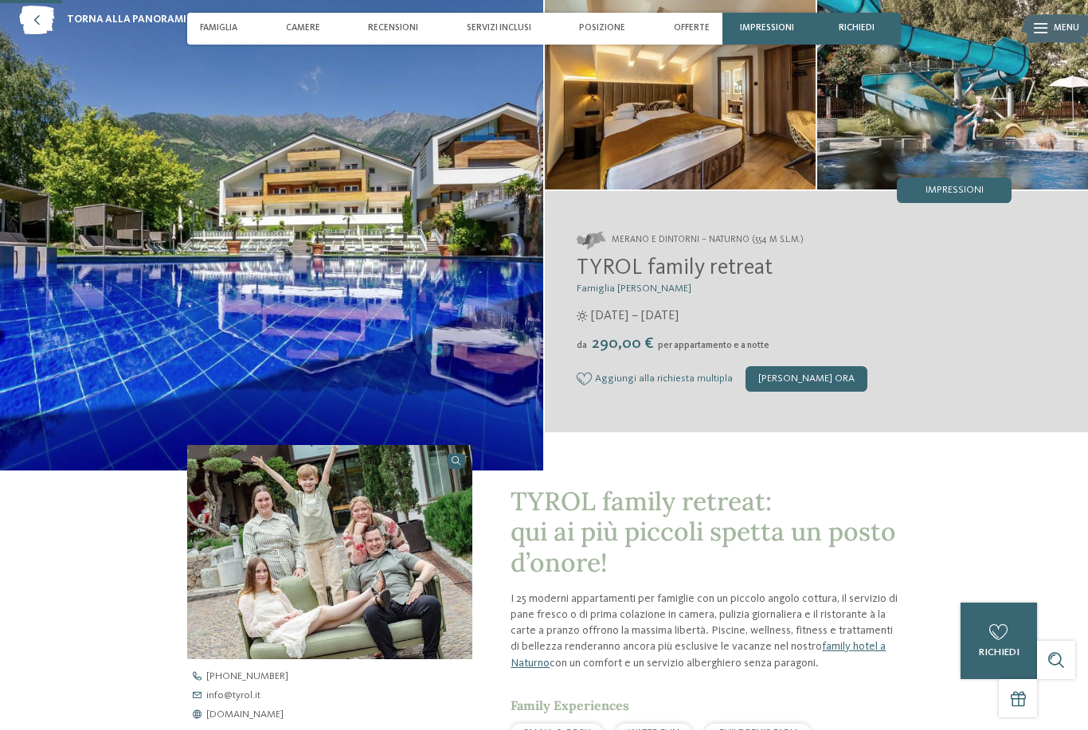
scroll to position [0, 0]
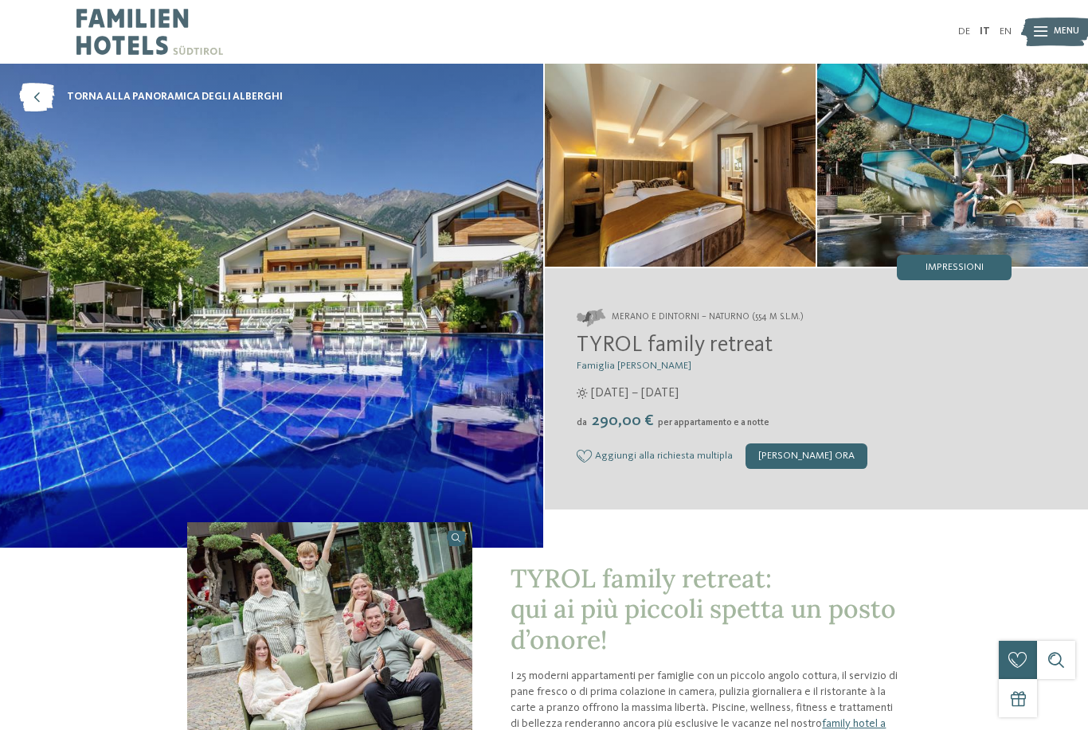
click at [132, 103] on span "torna alla panoramica degli alberghi" at bounding box center [175, 97] width 216 height 14
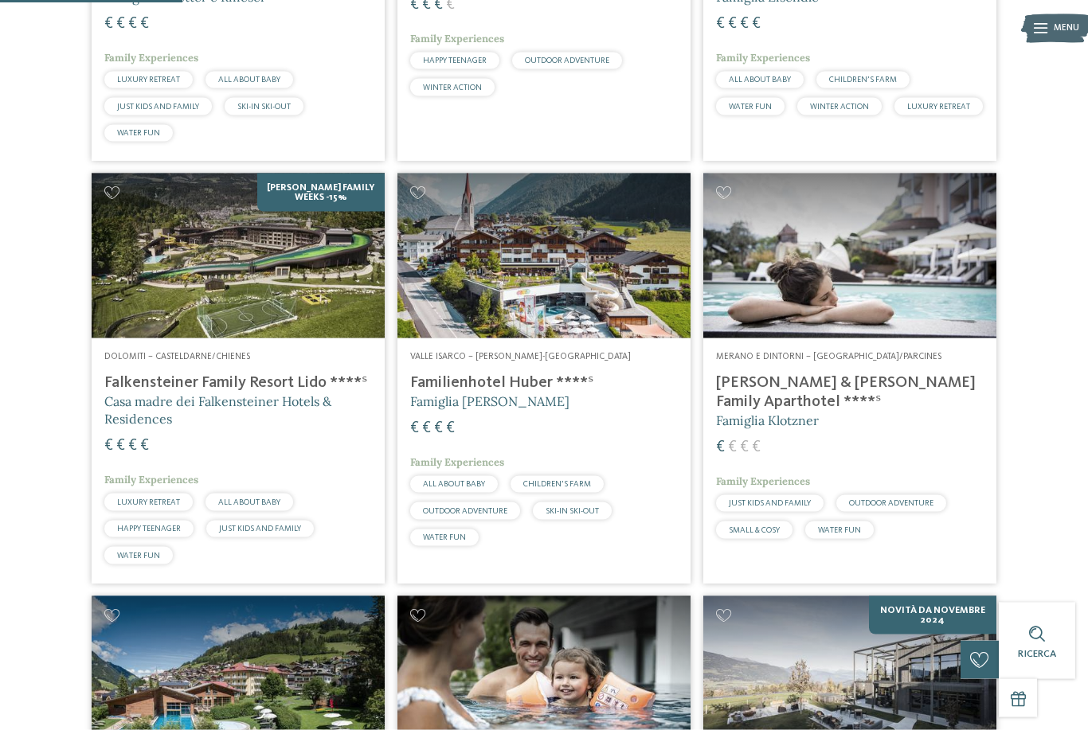
scroll to position [661, 0]
click at [878, 374] on h4 "[PERSON_NAME] & [PERSON_NAME] Family Aparthotel ****ˢ" at bounding box center [850, 392] width 268 height 38
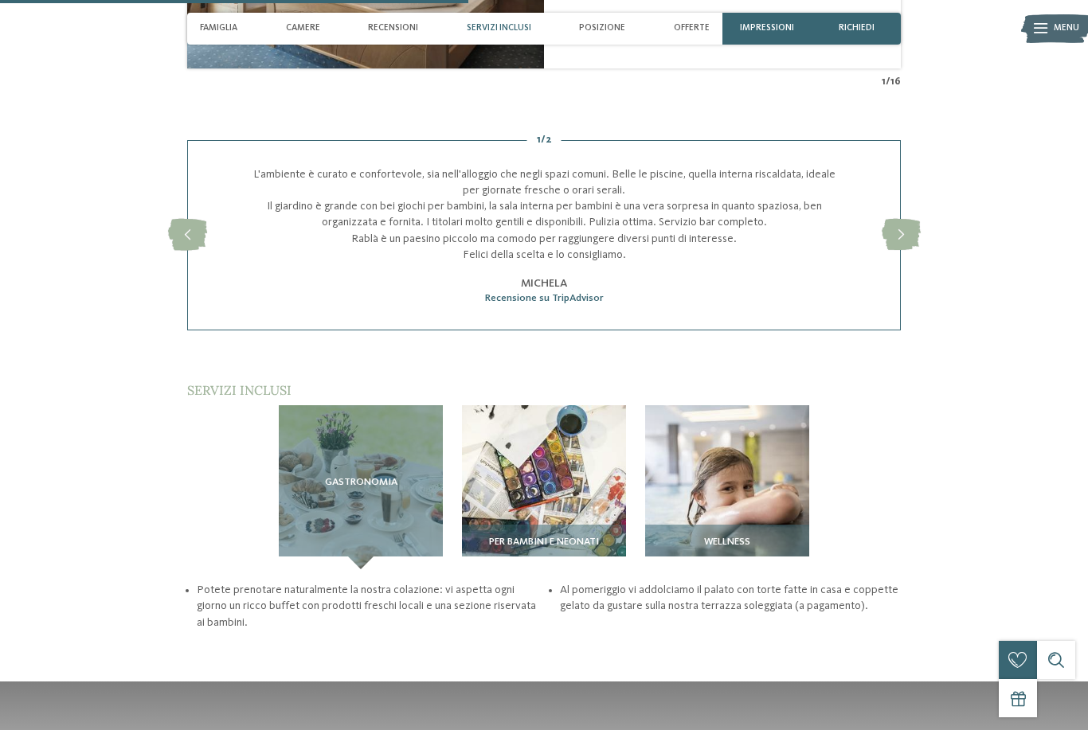
scroll to position [1738, 0]
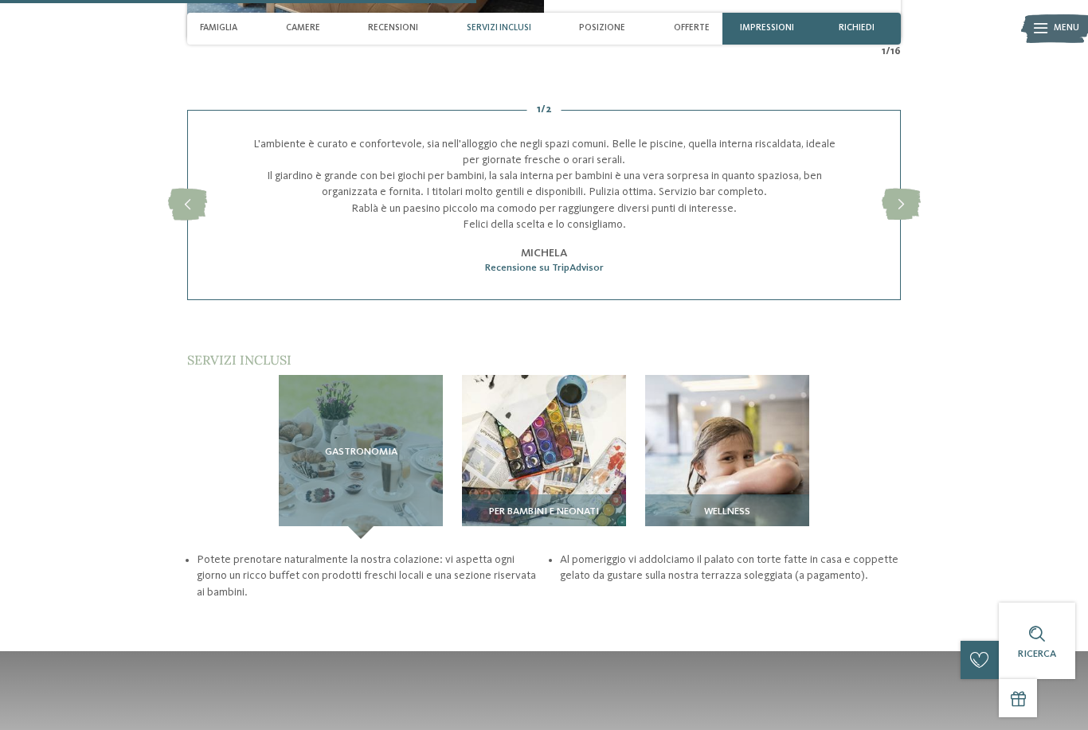
click at [564, 436] on img at bounding box center [544, 457] width 164 height 164
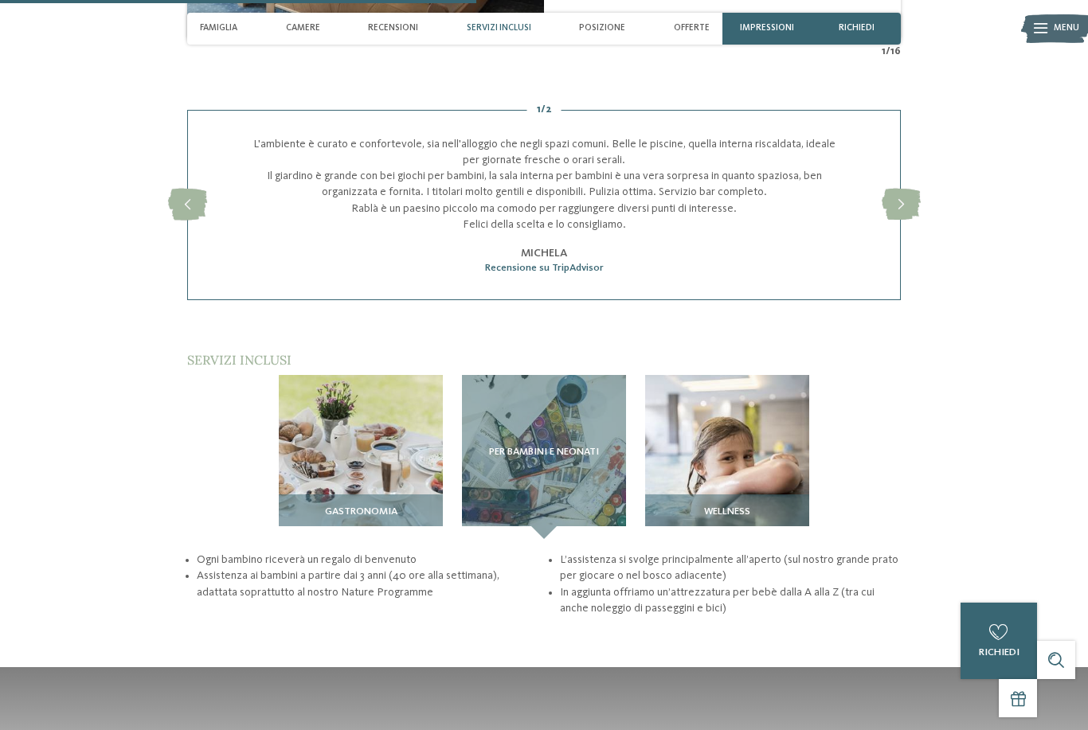
click at [771, 455] on img at bounding box center [727, 457] width 164 height 164
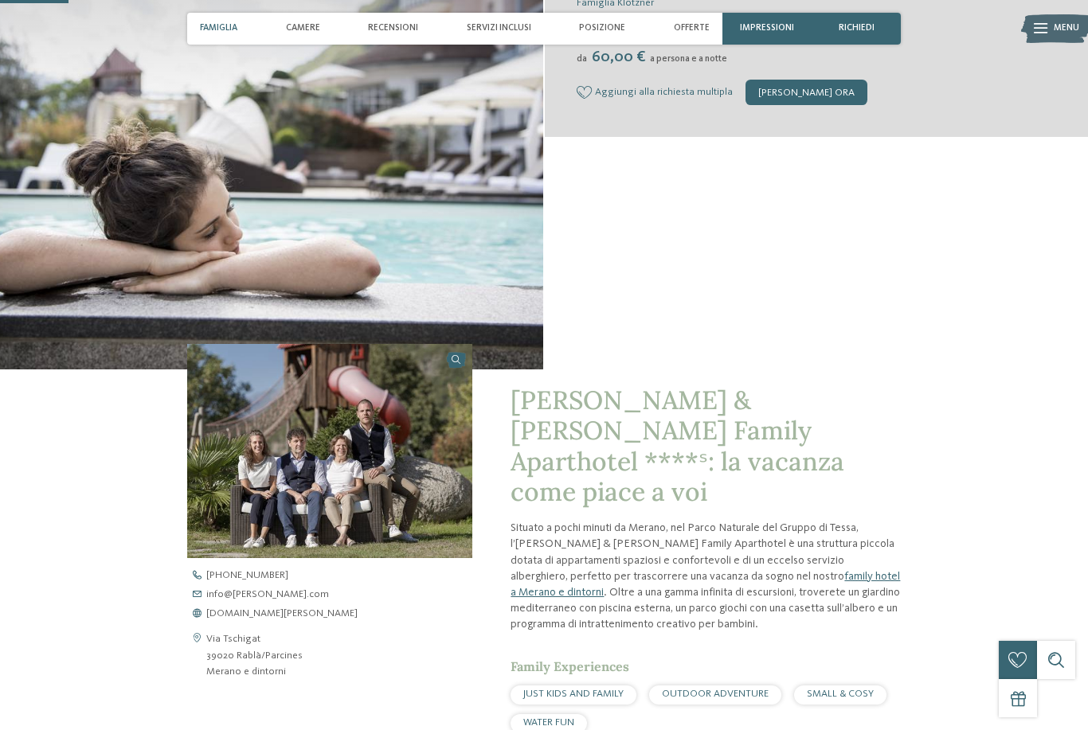
scroll to position [0, 0]
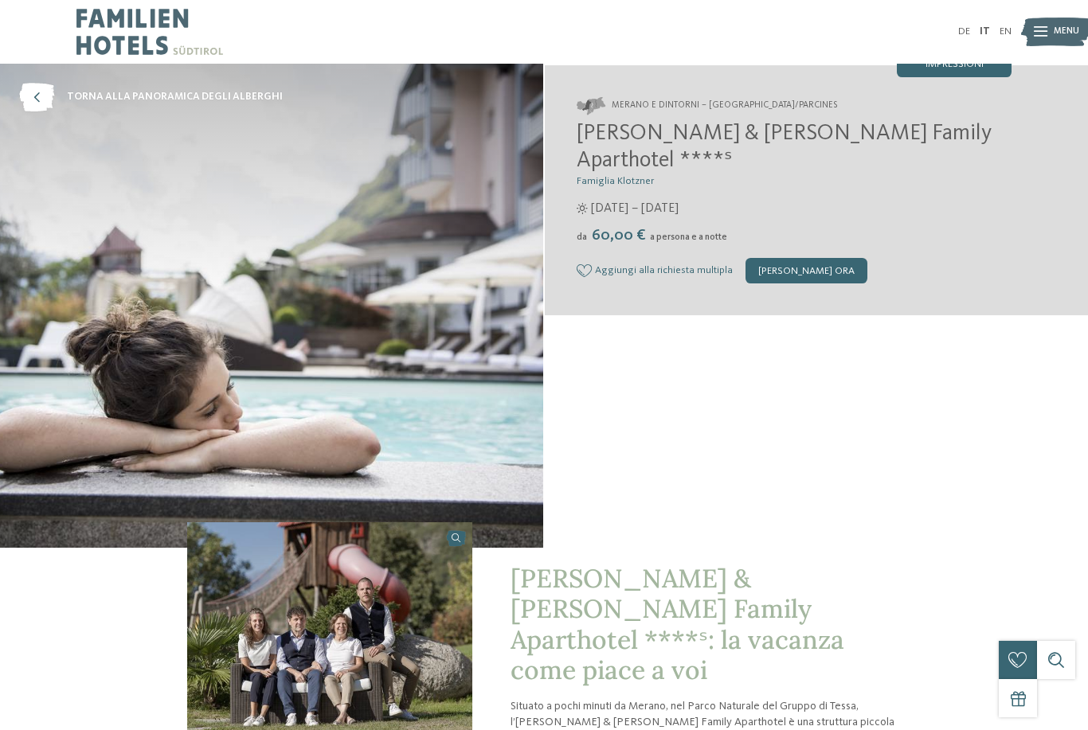
click at [139, 100] on span "torna alla panoramica degli alberghi" at bounding box center [175, 97] width 216 height 14
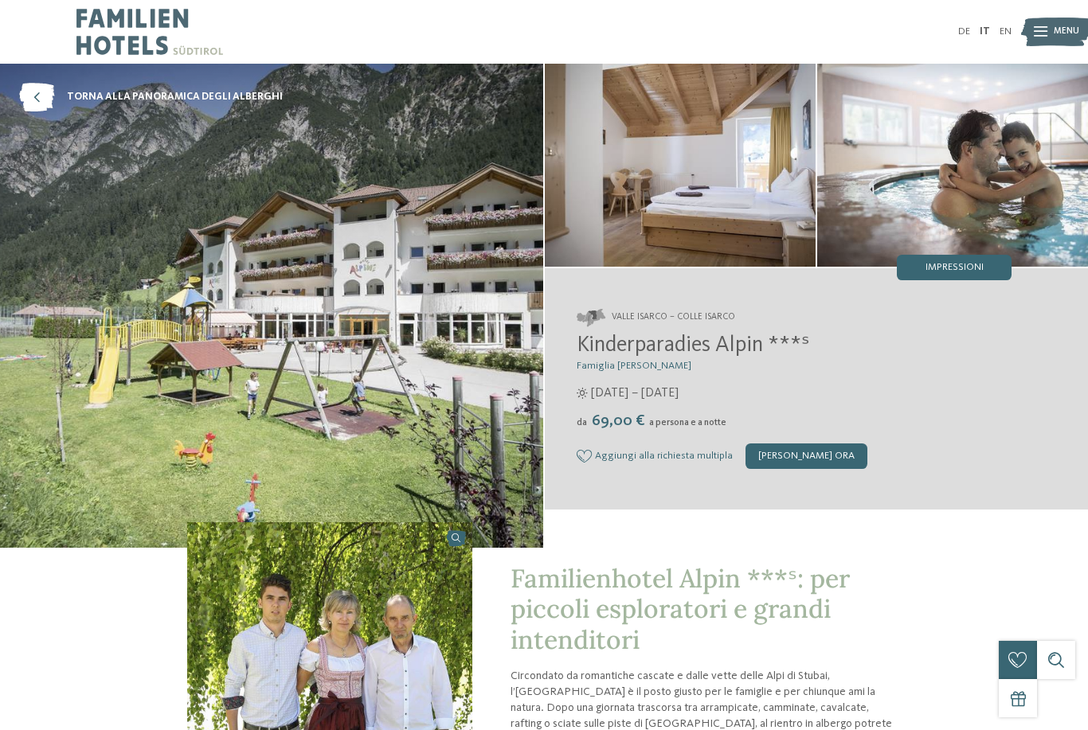
click at [123, 96] on span "torna alla panoramica degli alberghi" at bounding box center [175, 97] width 216 height 14
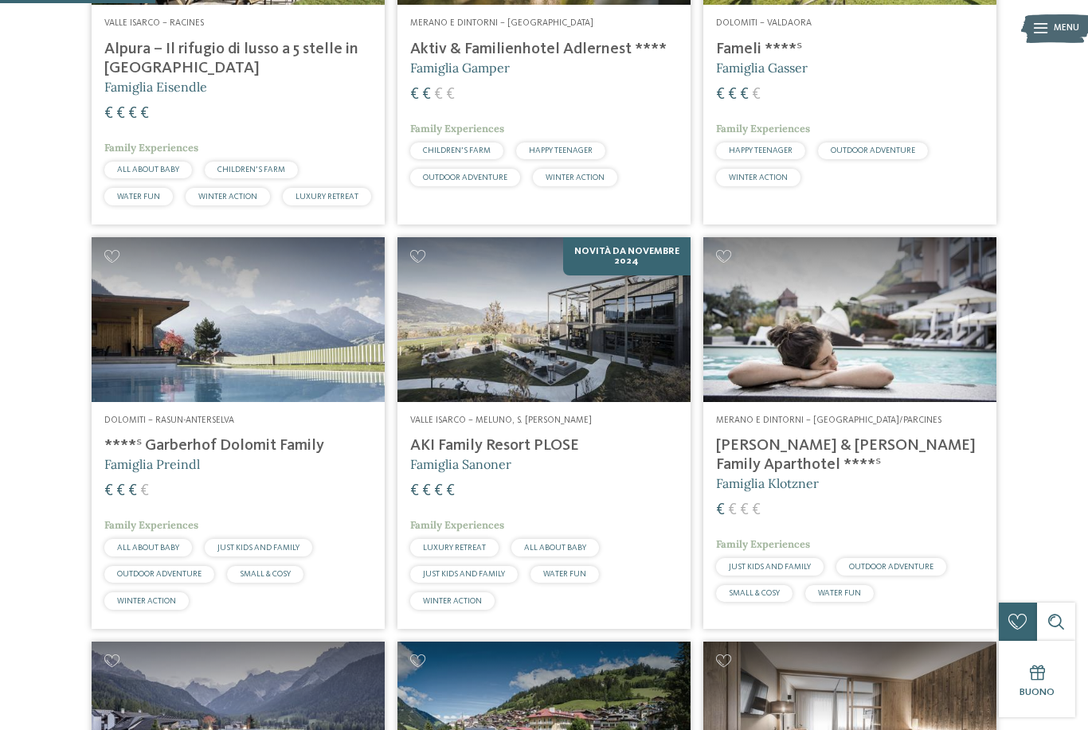
scroll to position [569, 0]
